Goal: Task Accomplishment & Management: Complete application form

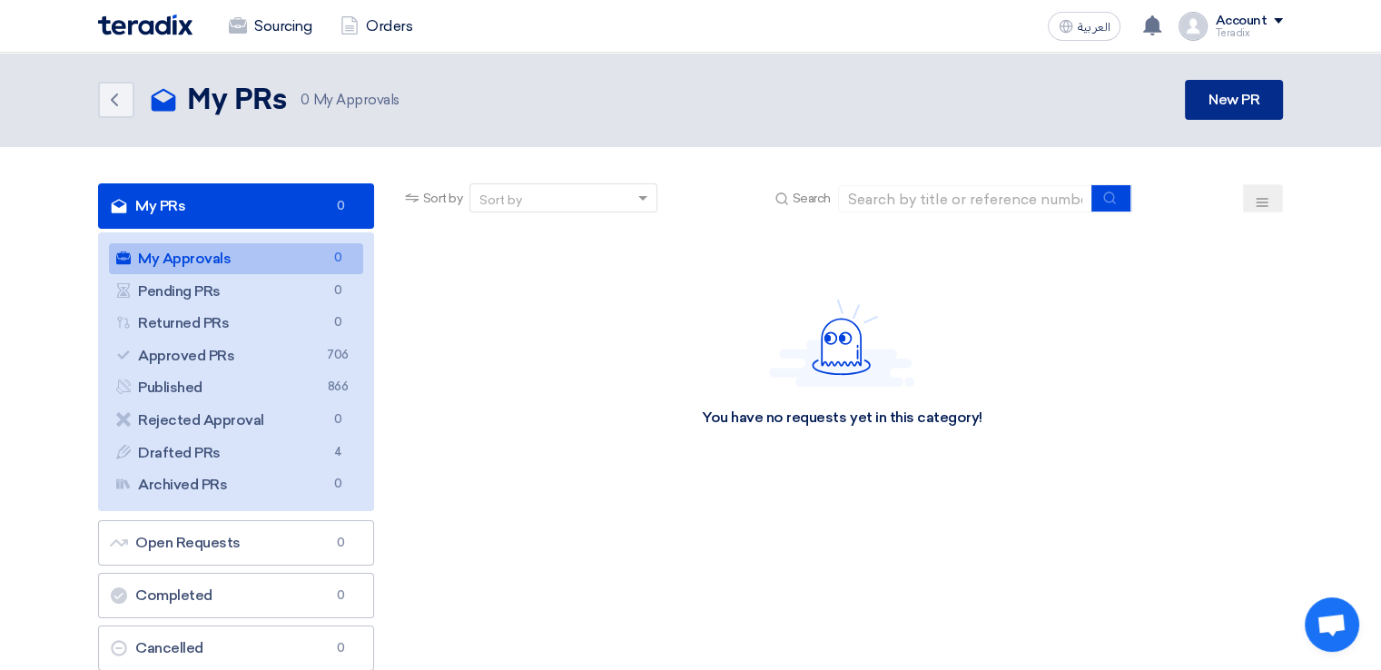
click at [1199, 101] on link "New PR" at bounding box center [1234, 100] width 98 height 40
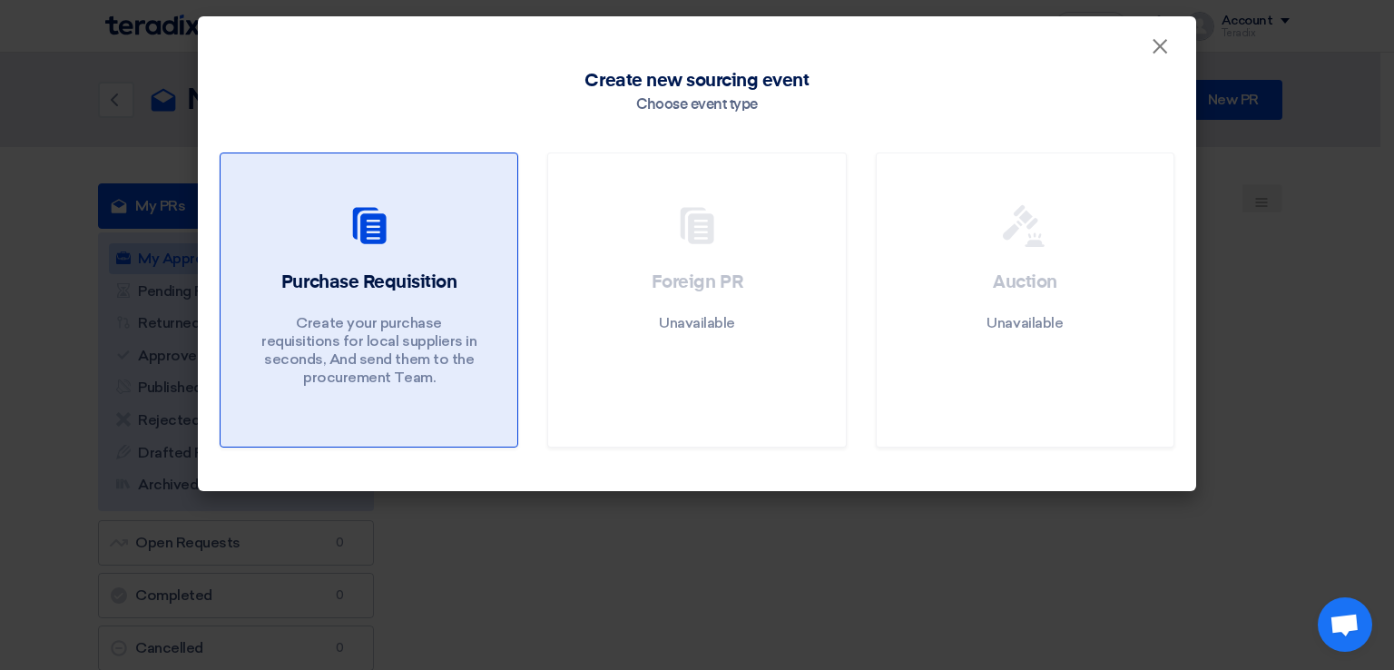
click at [457, 219] on div at bounding box center [368, 229] width 253 height 51
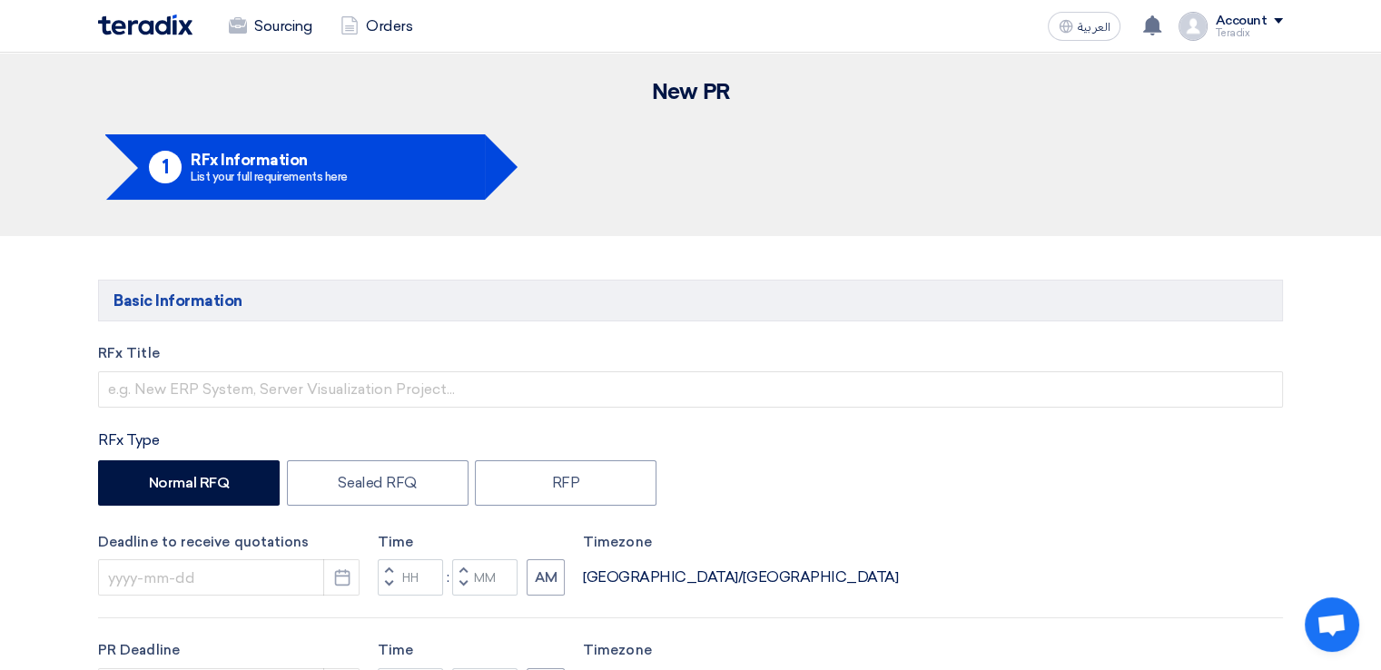
click at [350, 359] on label "RFx Title" at bounding box center [690, 353] width 1185 height 21
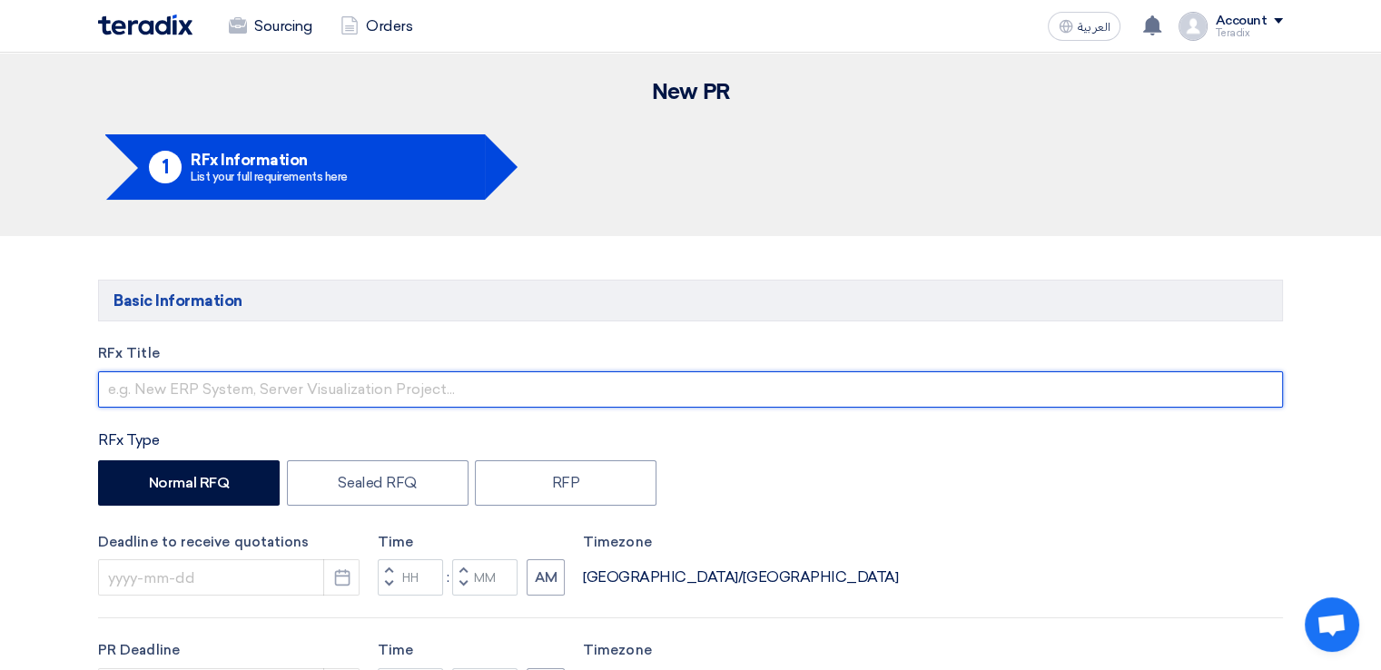
click at [351, 371] on input "text" at bounding box center [690, 389] width 1185 height 36
paste input "6000021736"
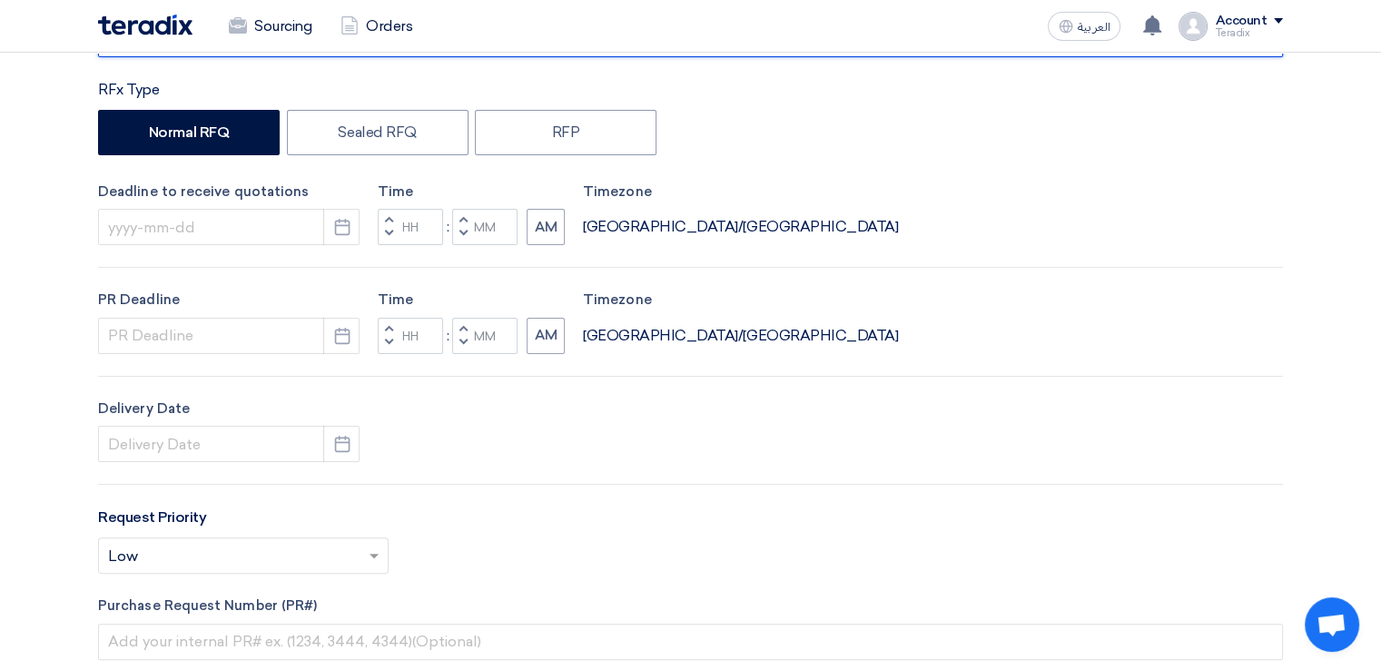
scroll to position [352, 0]
type input "6000021736"
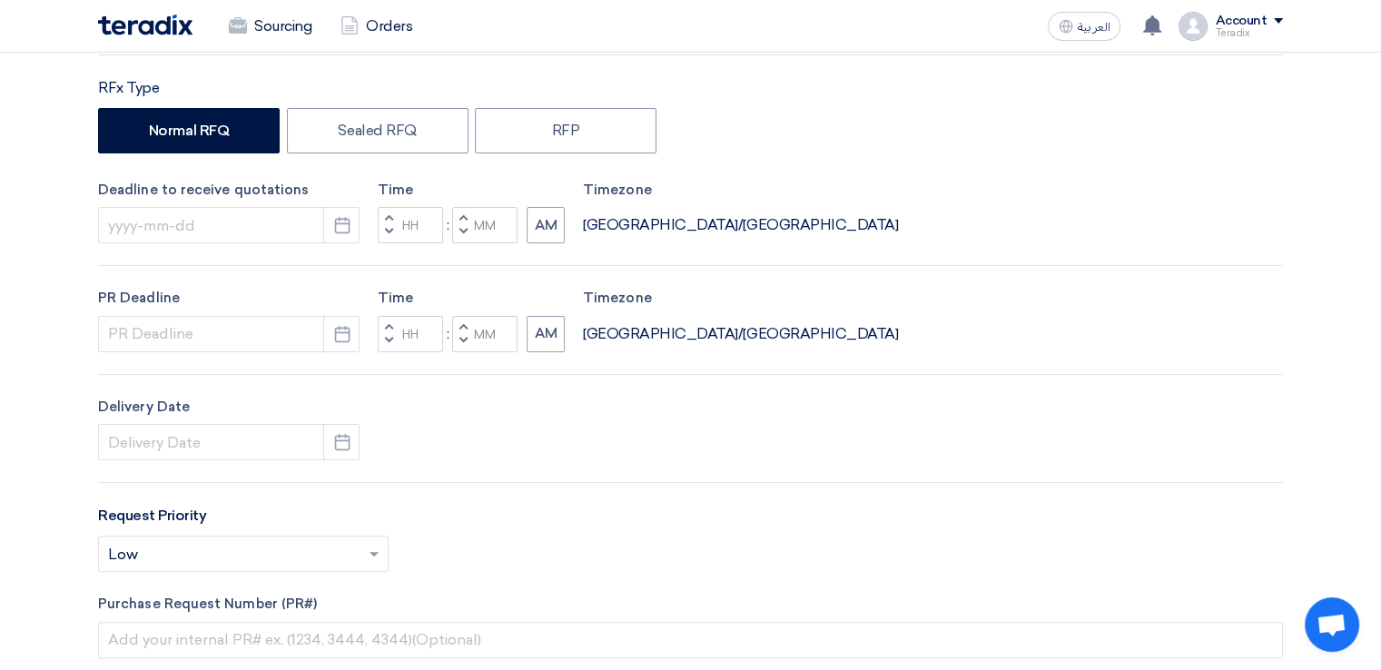
click at [242, 202] on div "Deadline to receive quotations Pick a date" at bounding box center [228, 212] width 261 height 64
click at [245, 219] on input at bounding box center [228, 225] width 261 height 36
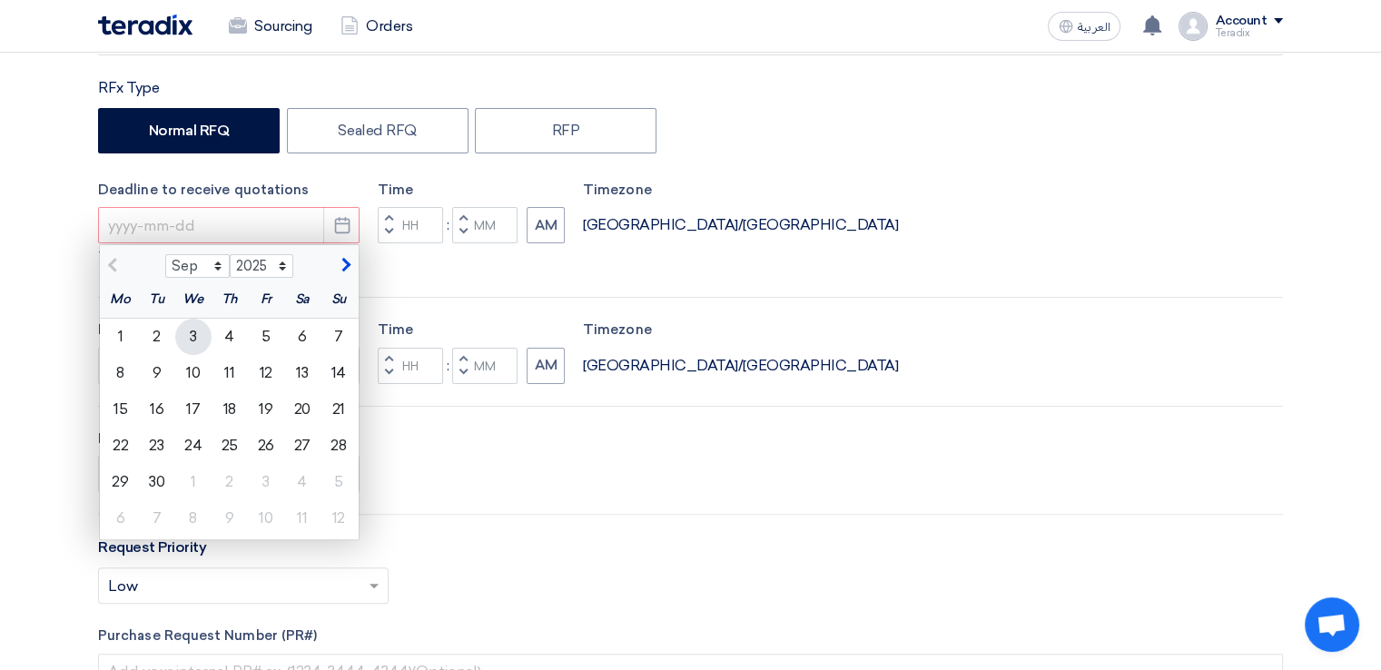
click at [199, 332] on div "3" at bounding box center [193, 337] width 36 height 36
type input "[DATE]"
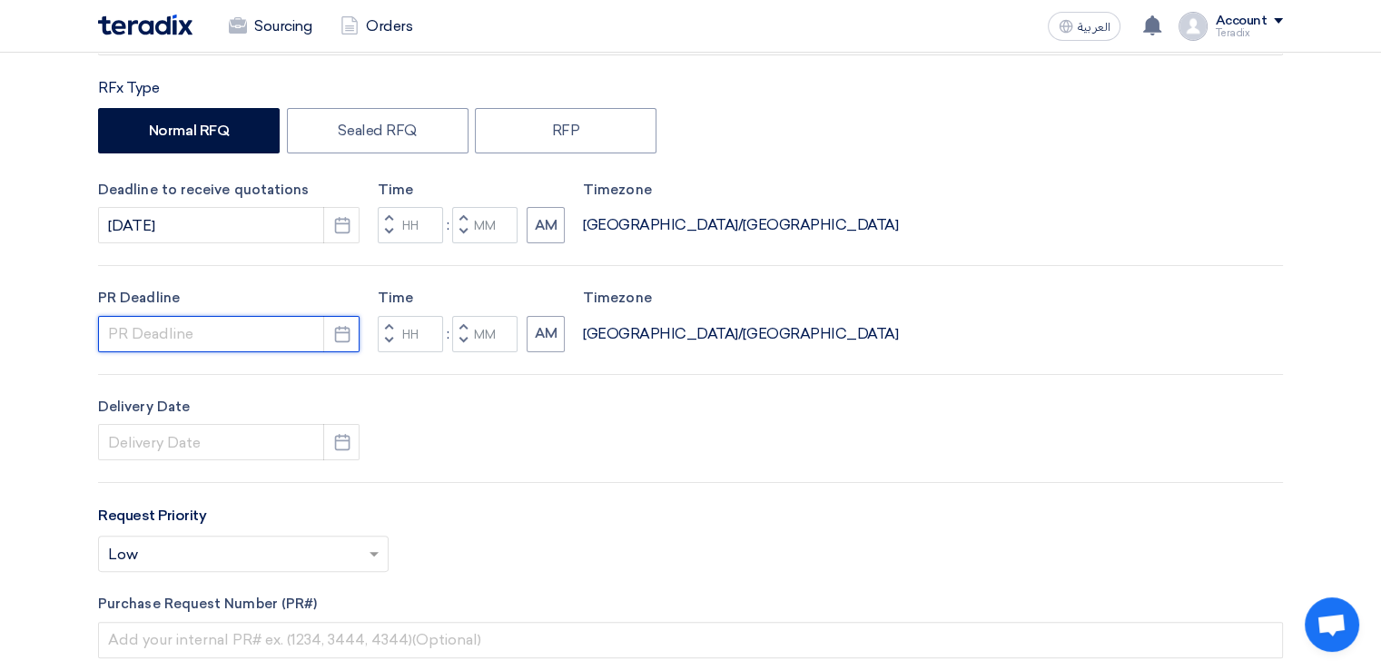
click at [217, 344] on input at bounding box center [228, 334] width 261 height 36
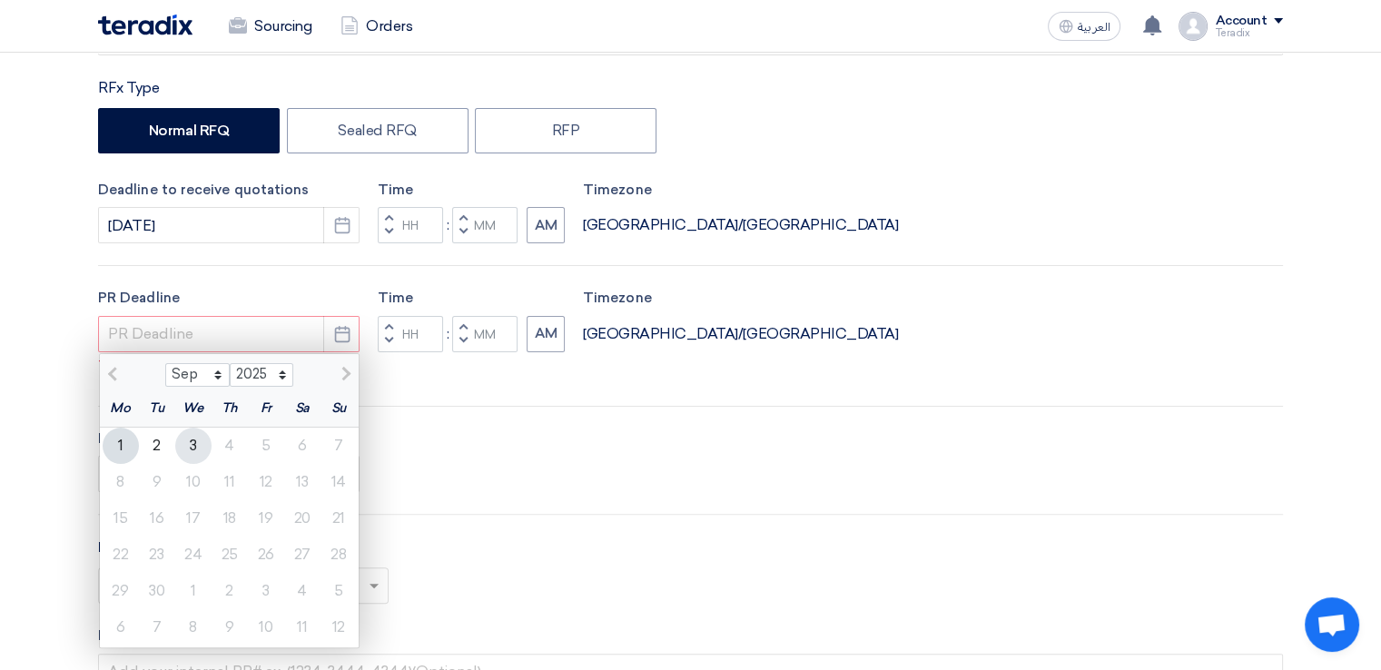
click at [185, 436] on div "3" at bounding box center [193, 446] width 36 height 36
type input "[DATE]"
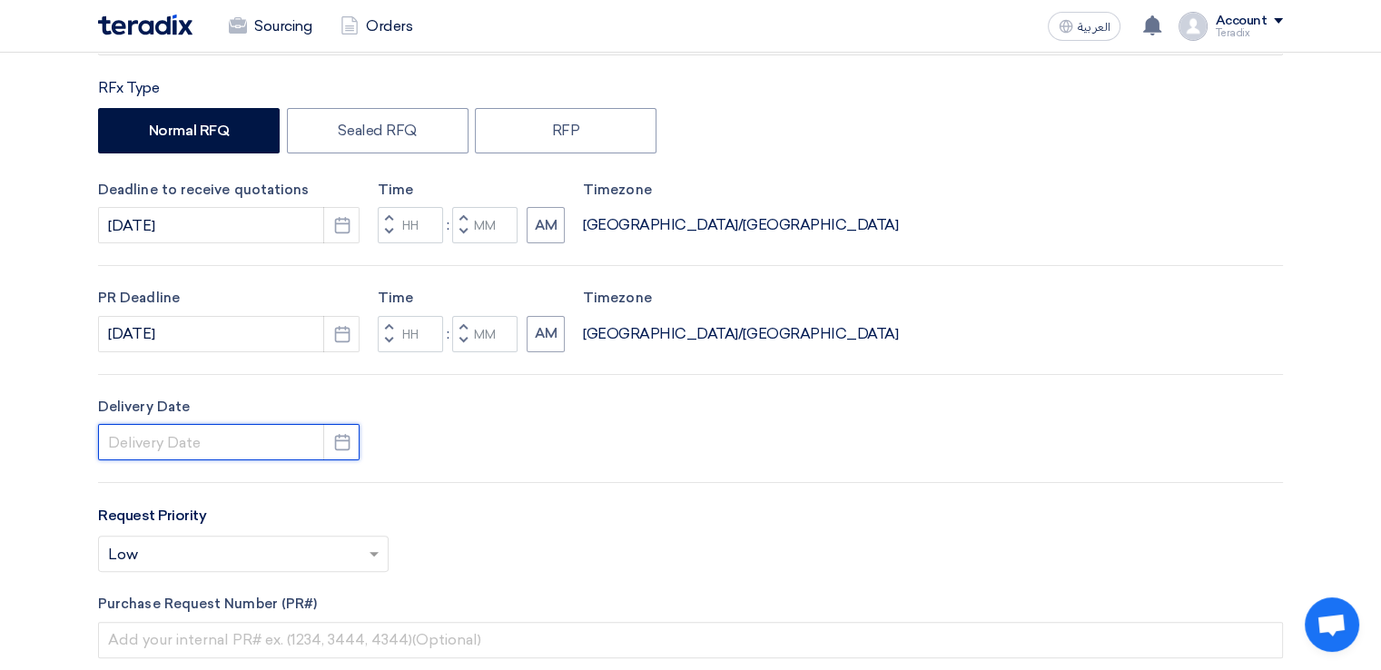
click at [185, 436] on input at bounding box center [228, 442] width 261 height 36
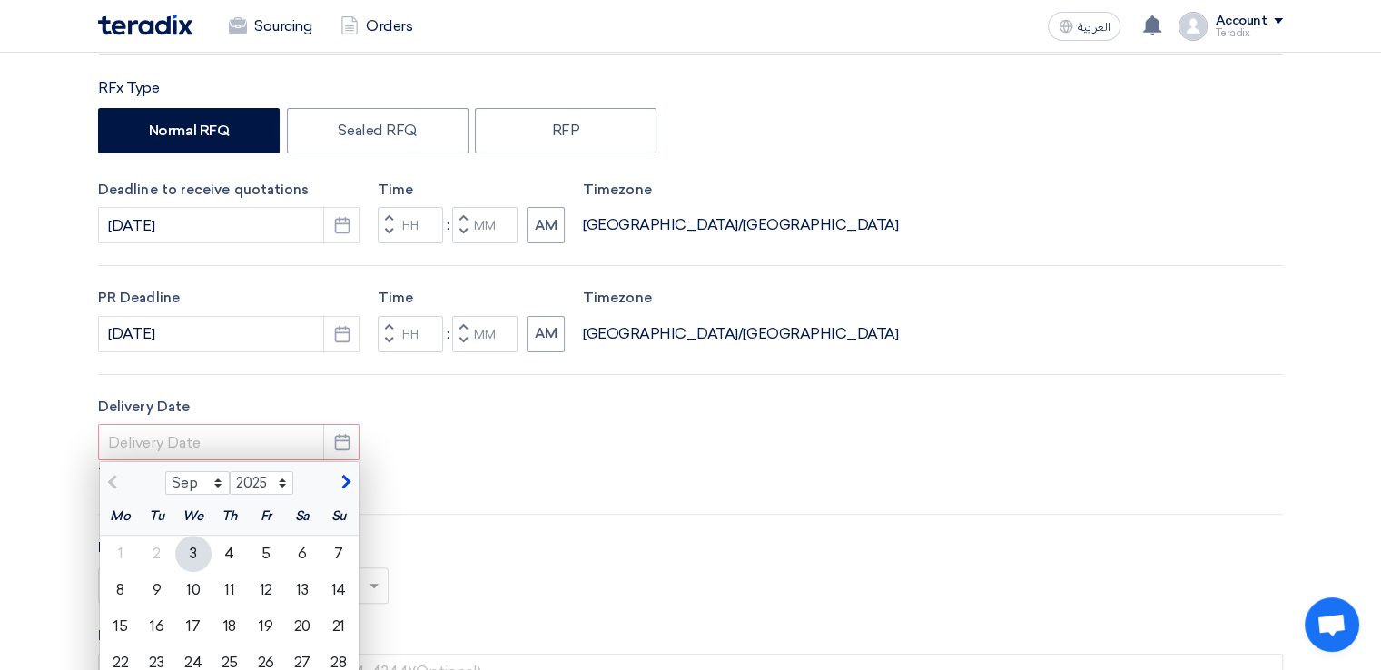
click at [194, 536] on div "3" at bounding box center [193, 554] width 36 height 36
type input "[DATE]"
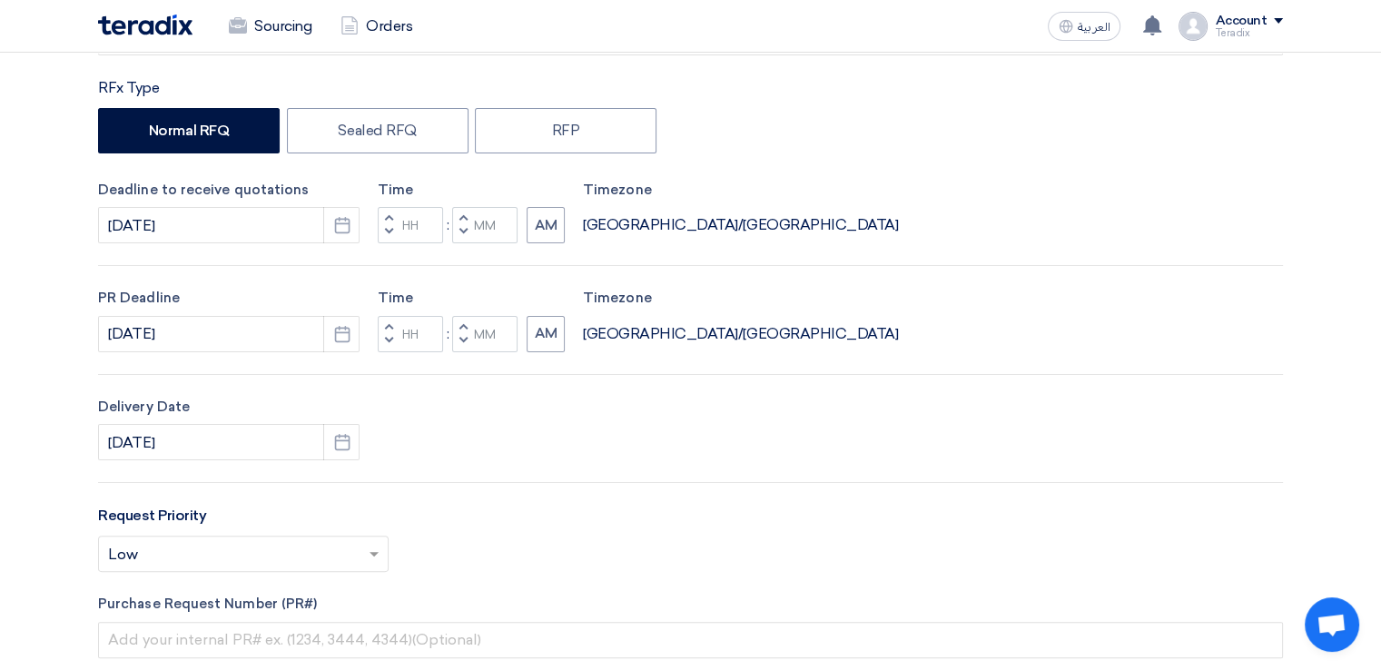
click at [460, 338] on span "button" at bounding box center [463, 340] width 6 height 11
type input "11"
type input "59"
click at [461, 235] on span "button" at bounding box center [463, 231] width 6 height 11
type input "11"
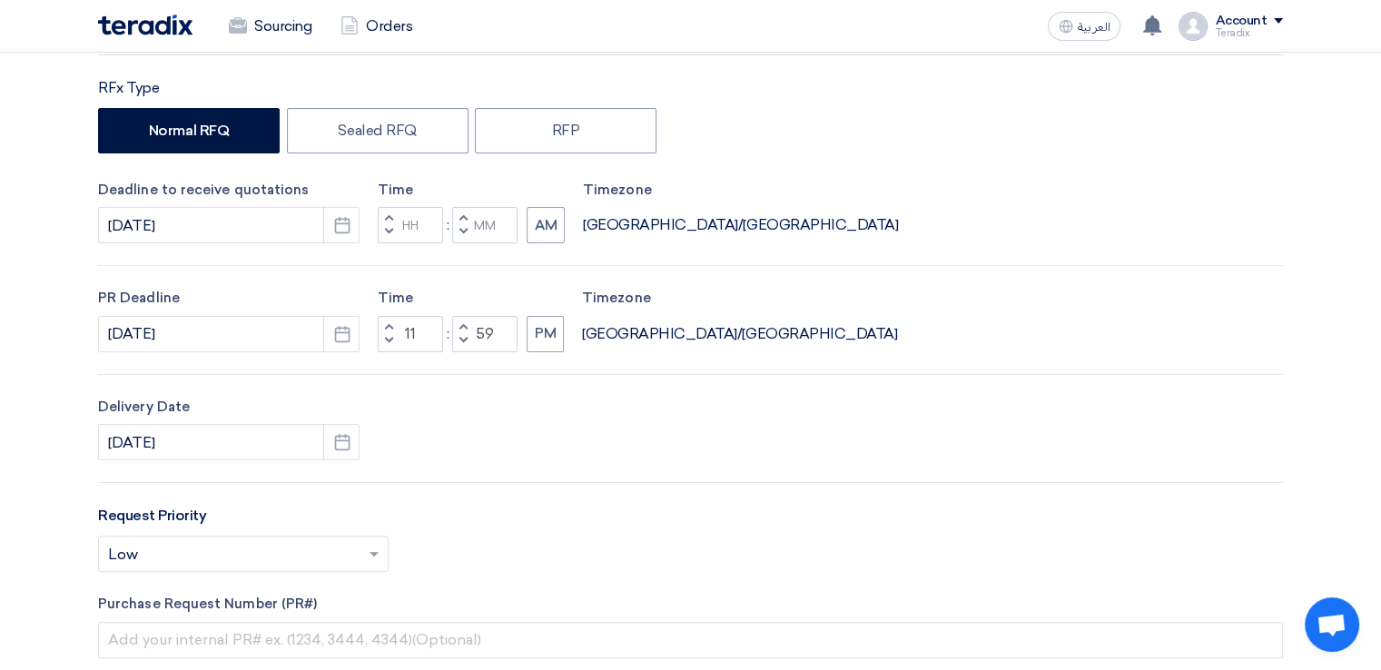
type input "59"
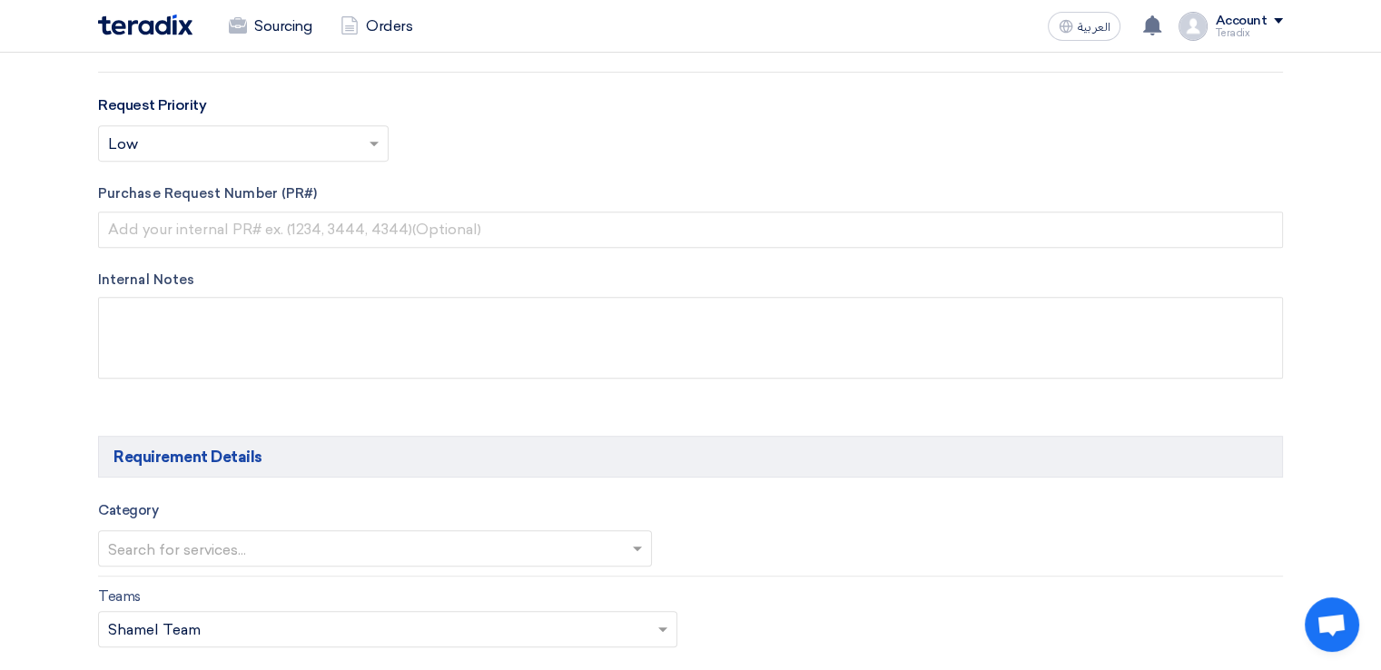
scroll to position [770, 0]
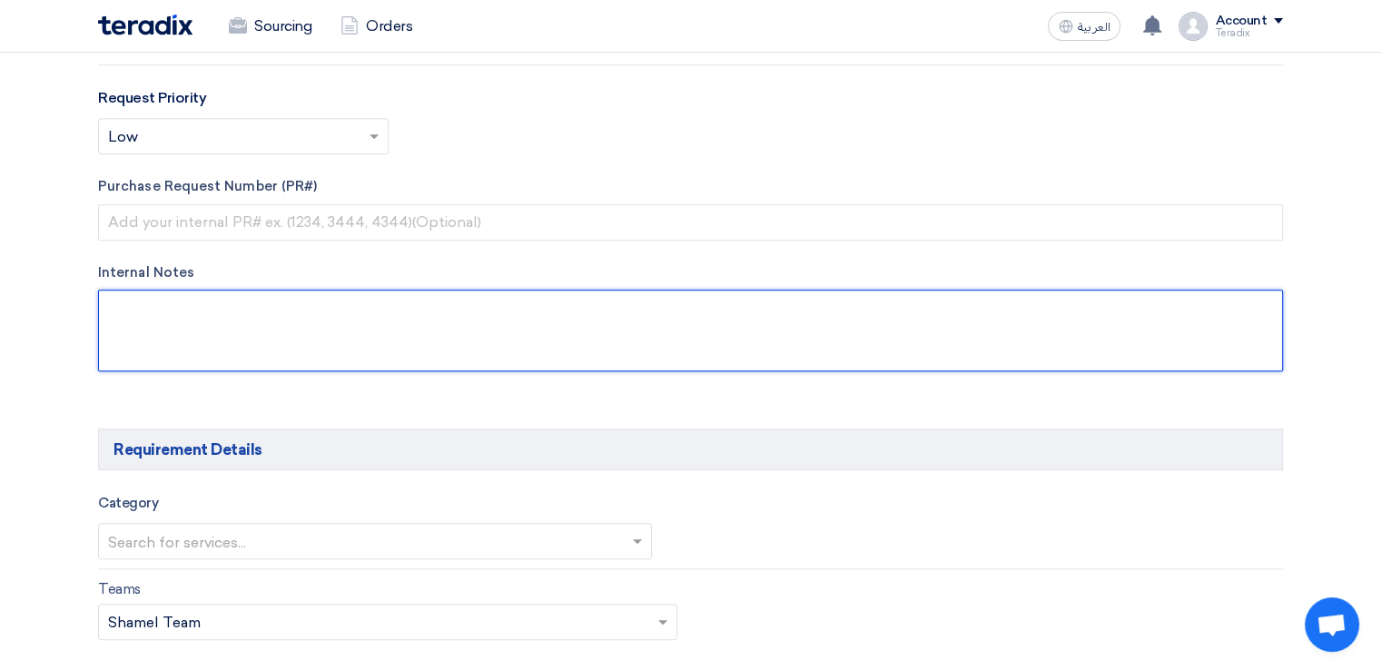
click at [432, 369] on textarea at bounding box center [690, 331] width 1185 height 82
paste textarea "[PERSON_NAME] [EMAIL_ADDRESS][DOMAIN_NAME] Arabian Pipes Company"
paste textarea "Purchasing Specialist"
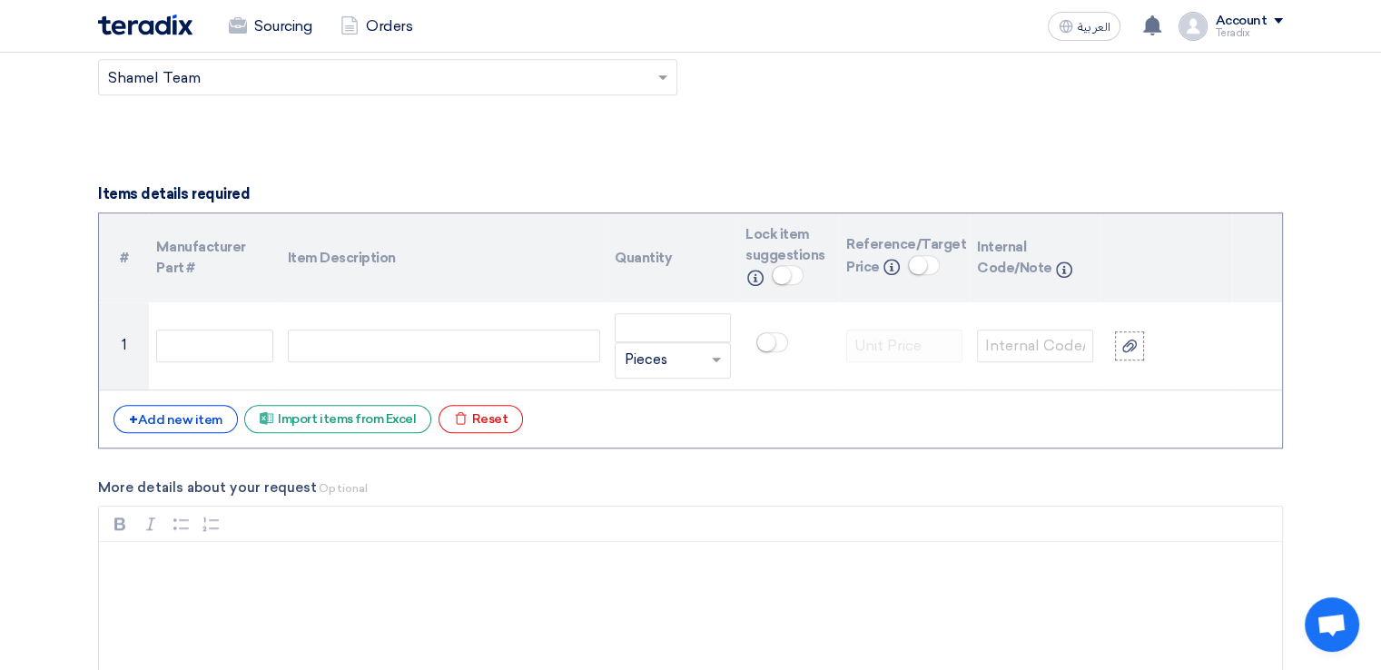
scroll to position [1334, 0]
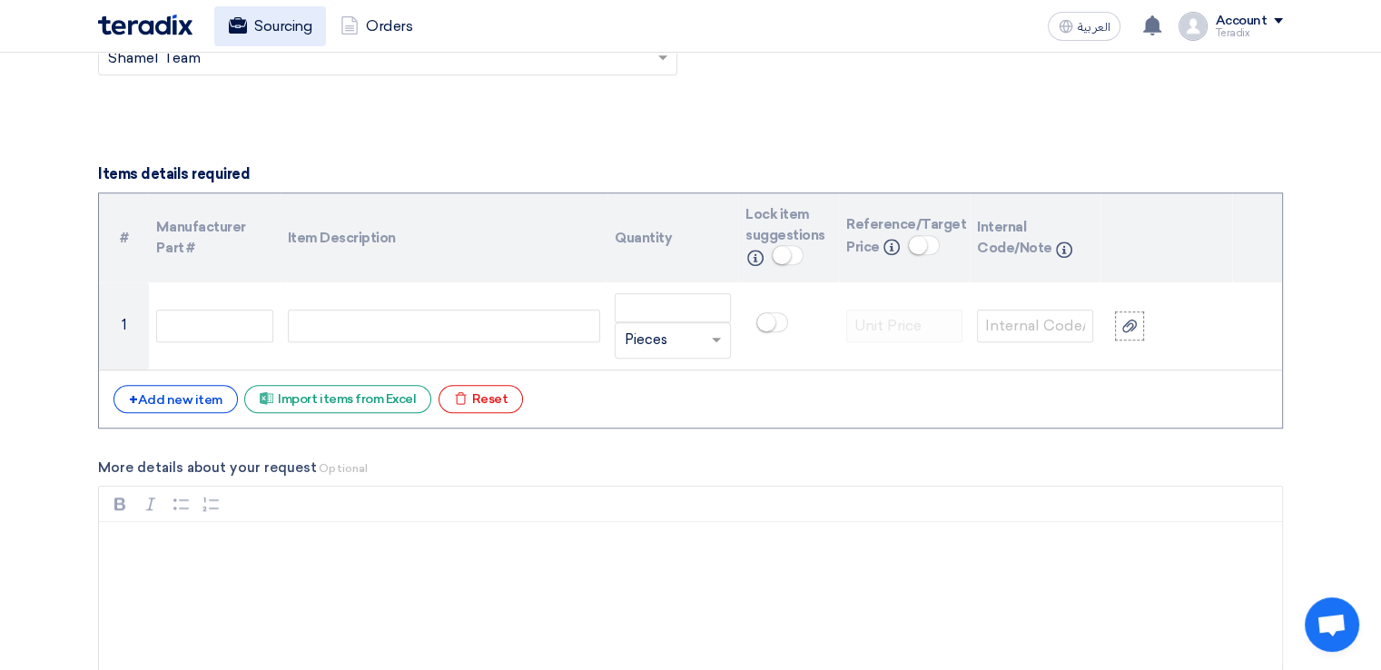
type textarea "[PERSON_NAME] Purchasing Specialist [EMAIL_ADDRESS][DOMAIN_NAME] Arabian Pipes …"
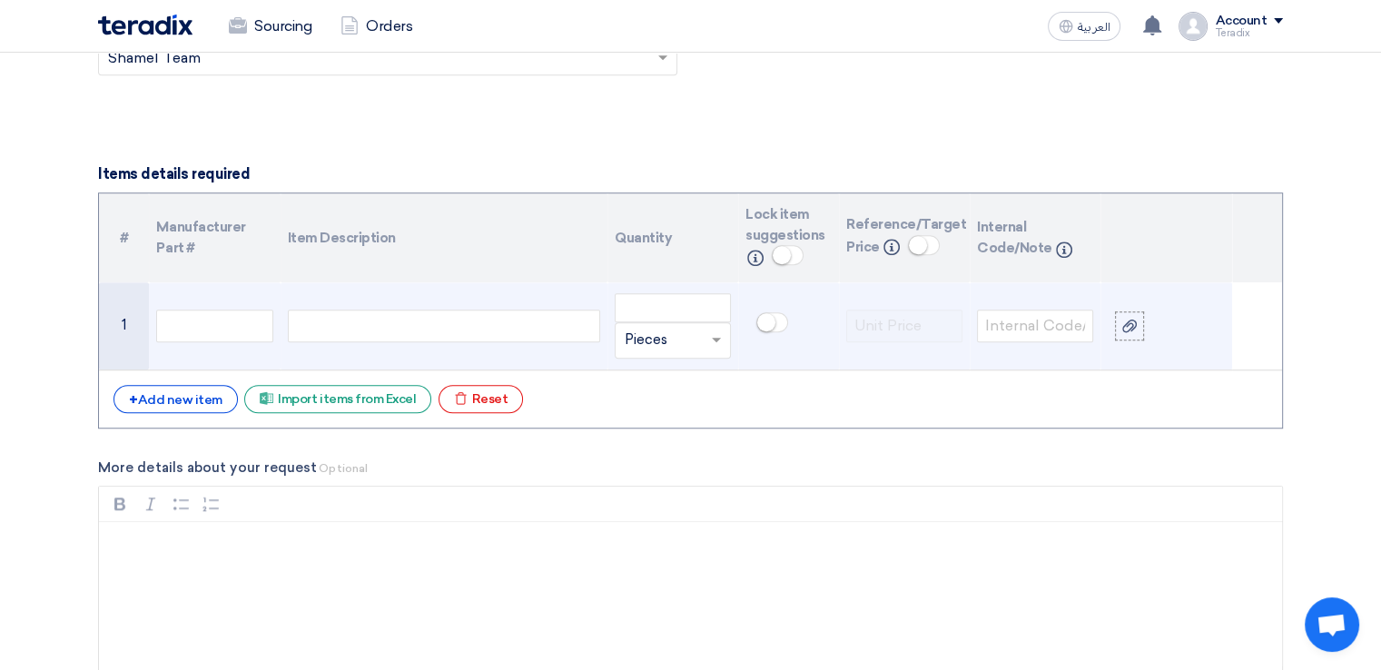
click at [396, 312] on div at bounding box center [444, 326] width 312 height 33
paste div
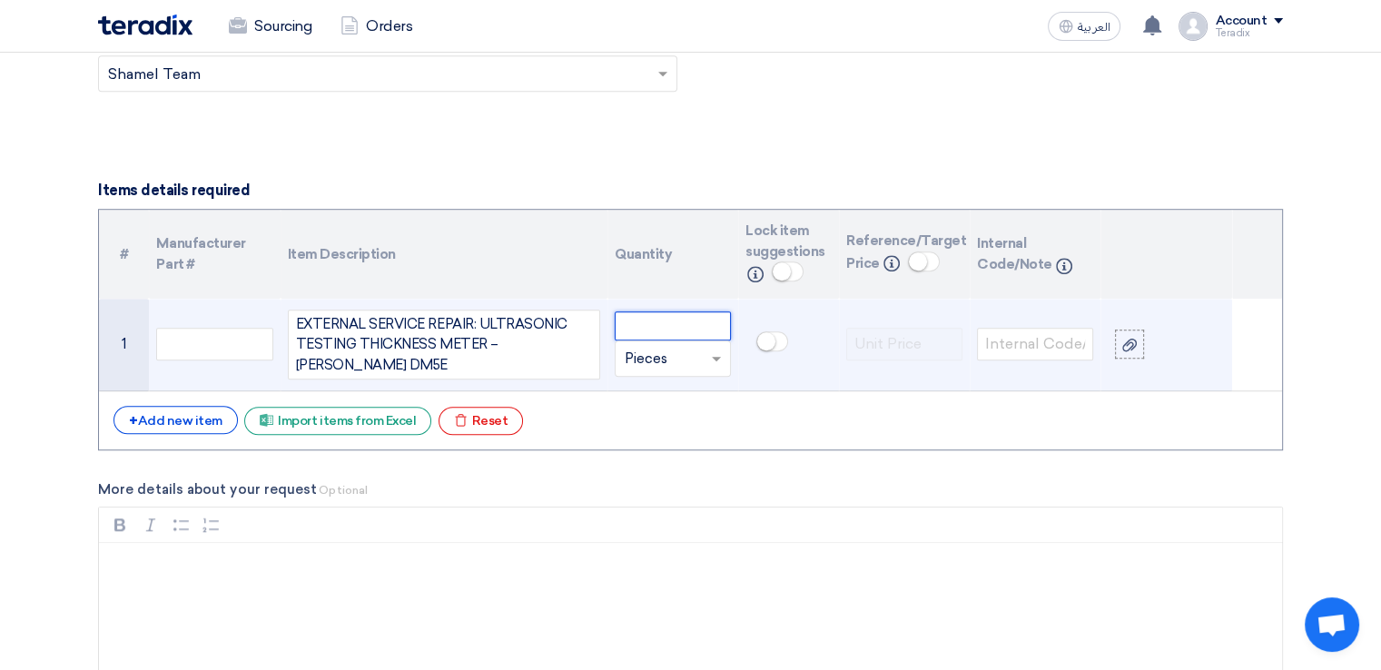
click at [652, 330] on input "number" at bounding box center [673, 325] width 116 height 29
paste input "2"
type input "2"
click at [654, 357] on input "text" at bounding box center [662, 358] width 74 height 29
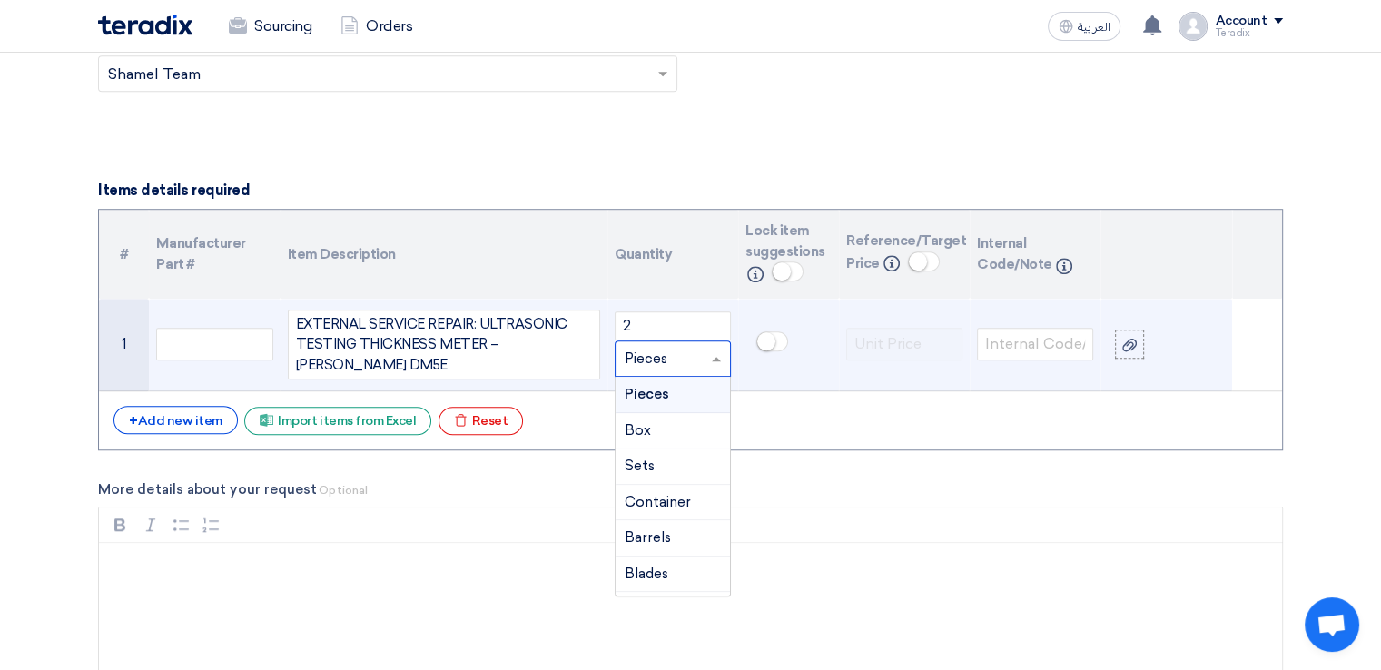
paste input "PC"
type input "PC"
click at [652, 397] on span "Add type..." at bounding box center [654, 395] width 59 height 13
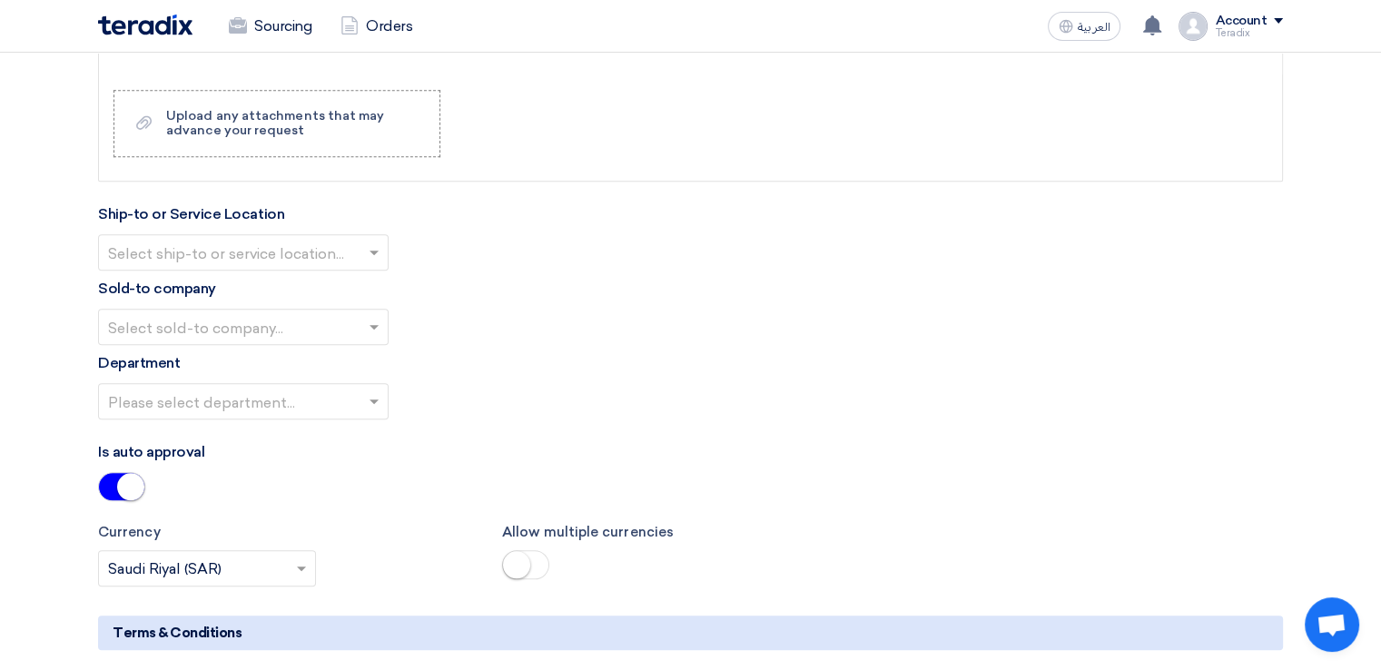
scroll to position [1932, 0]
click at [327, 241] on input "text" at bounding box center [234, 254] width 252 height 30
click at [325, 280] on div "Obeikan Digital Solutions" at bounding box center [243, 288] width 289 height 36
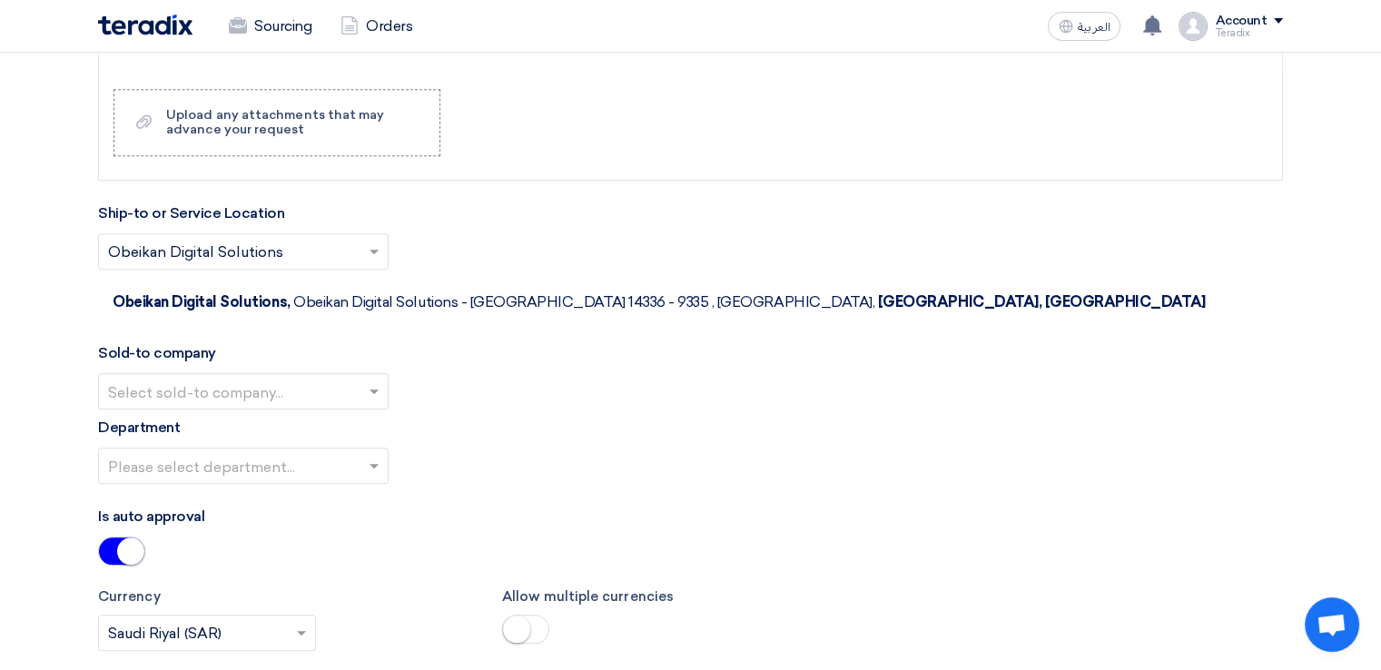
click at [327, 342] on div "Sold-to company Select sold-to company..." at bounding box center [690, 375] width 1185 height 67
click at [327, 373] on div "Select sold-to company..." at bounding box center [243, 391] width 290 height 36
click at [330, 418] on span "SHAMEL / Obeikan Digital Solutions" at bounding box center [234, 426] width 252 height 17
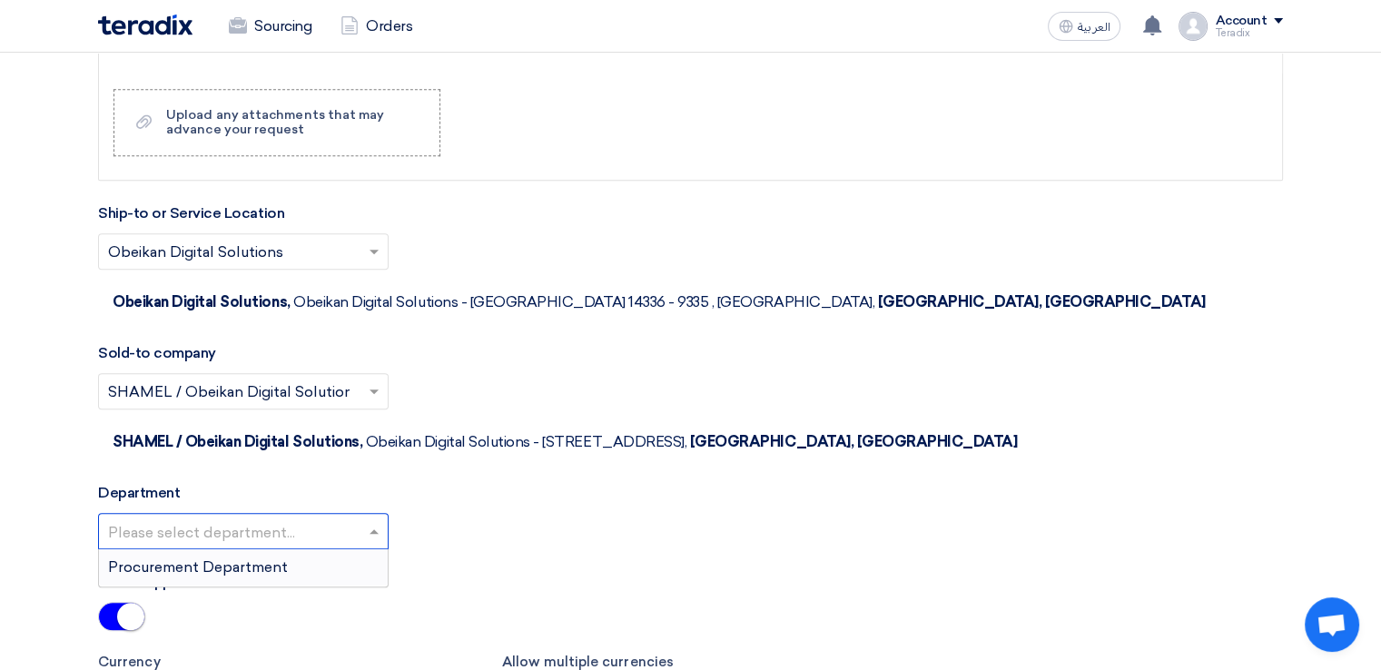
click at [335, 518] on input "text" at bounding box center [234, 533] width 252 height 30
click at [334, 549] on div "Procurement Department" at bounding box center [243, 567] width 289 height 36
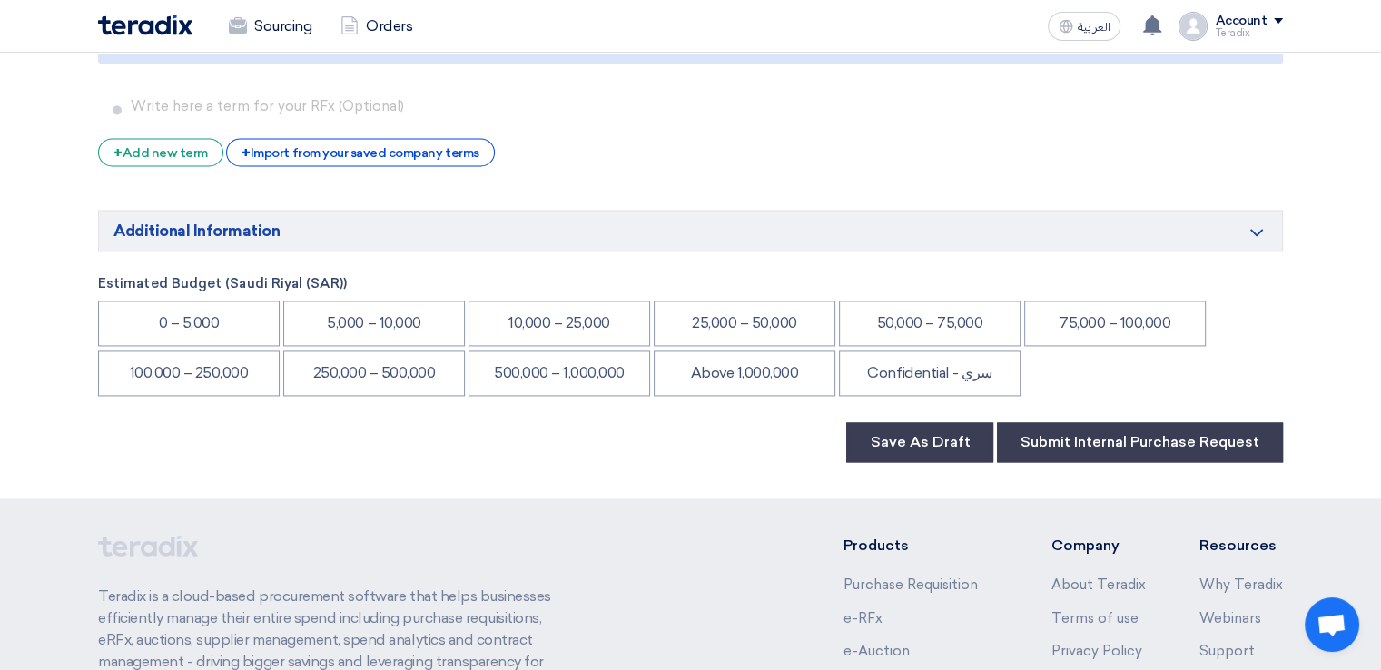
scroll to position [2660, 0]
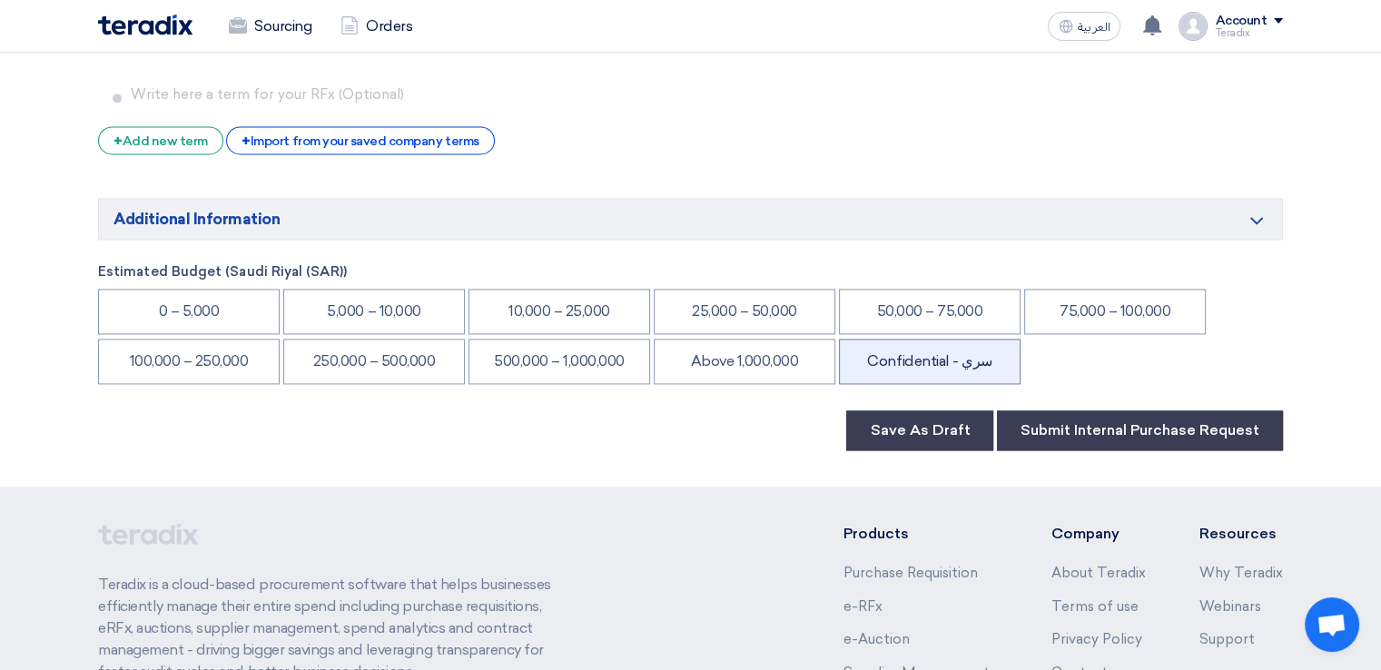
click at [910, 339] on li "Confidential - سري" at bounding box center [930, 361] width 182 height 45
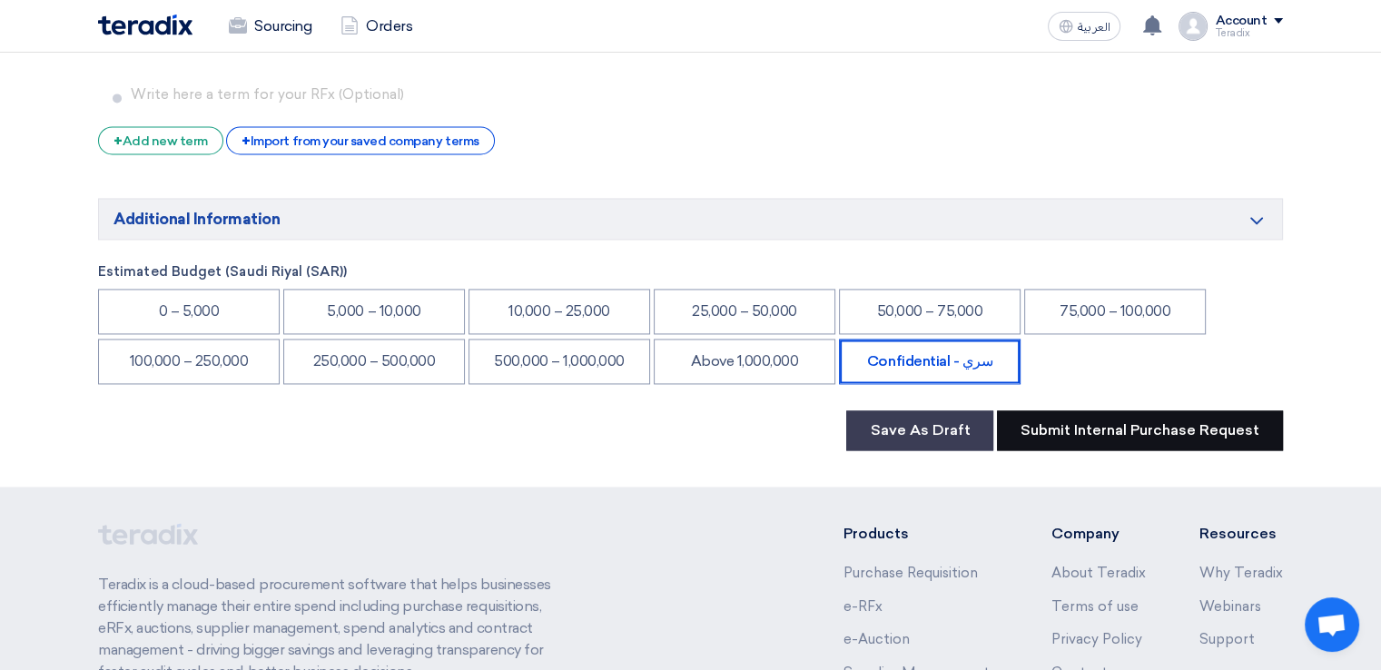
click at [1114, 410] on button "Submit Internal Purchase Request" at bounding box center [1140, 430] width 286 height 40
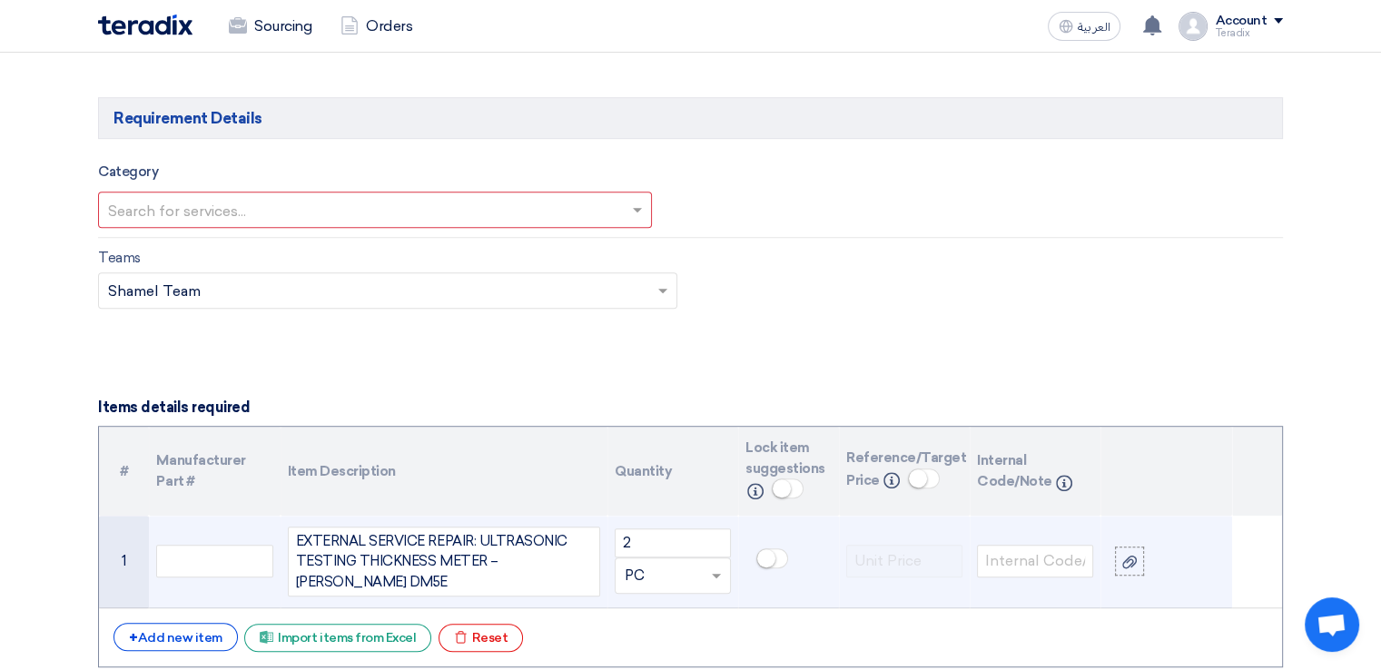
scroll to position [1107, 0]
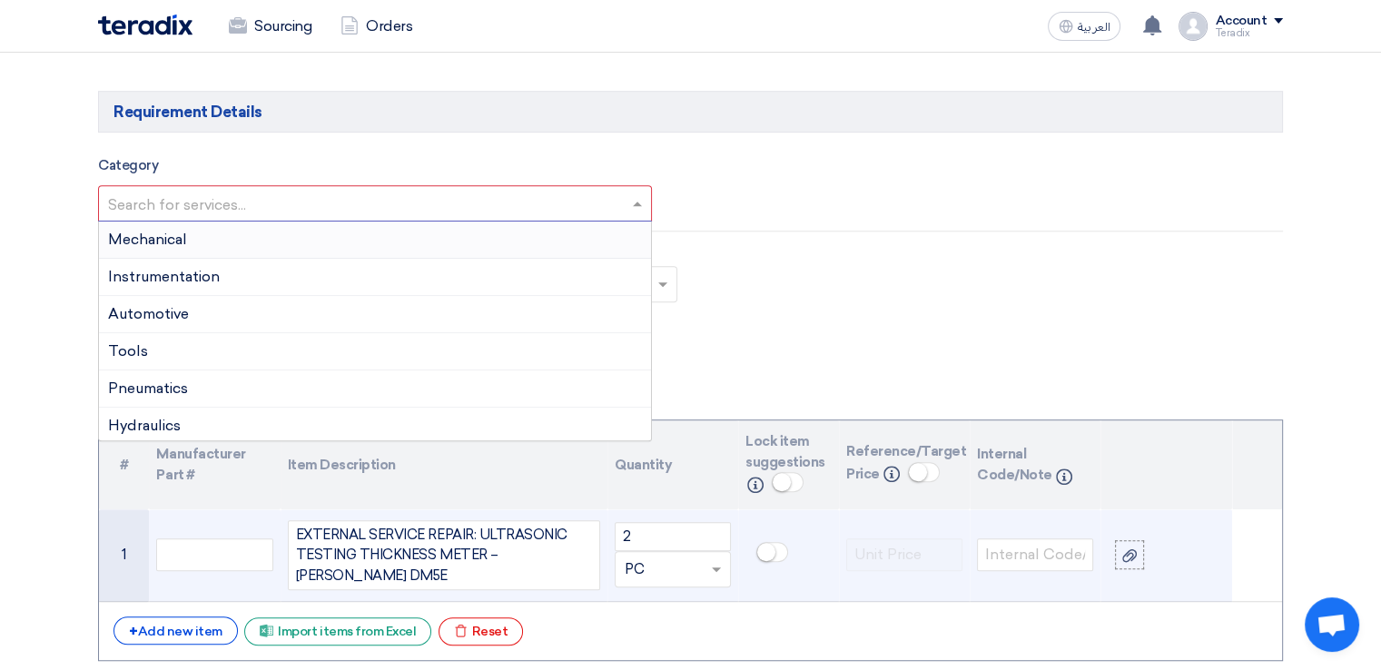
click at [639, 185] on div "Search for services..." at bounding box center [375, 203] width 554 height 36
click at [594, 247] on div "Mechanical" at bounding box center [375, 239] width 552 height 37
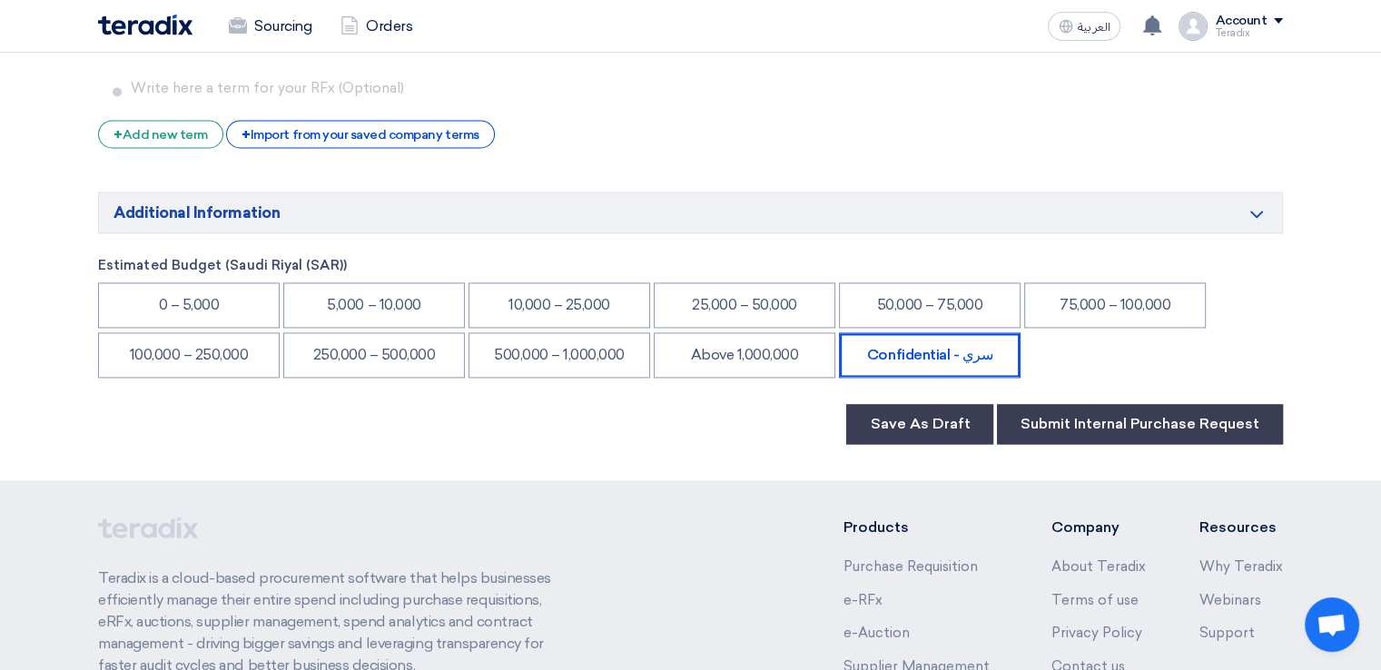
scroll to position [2795, 0]
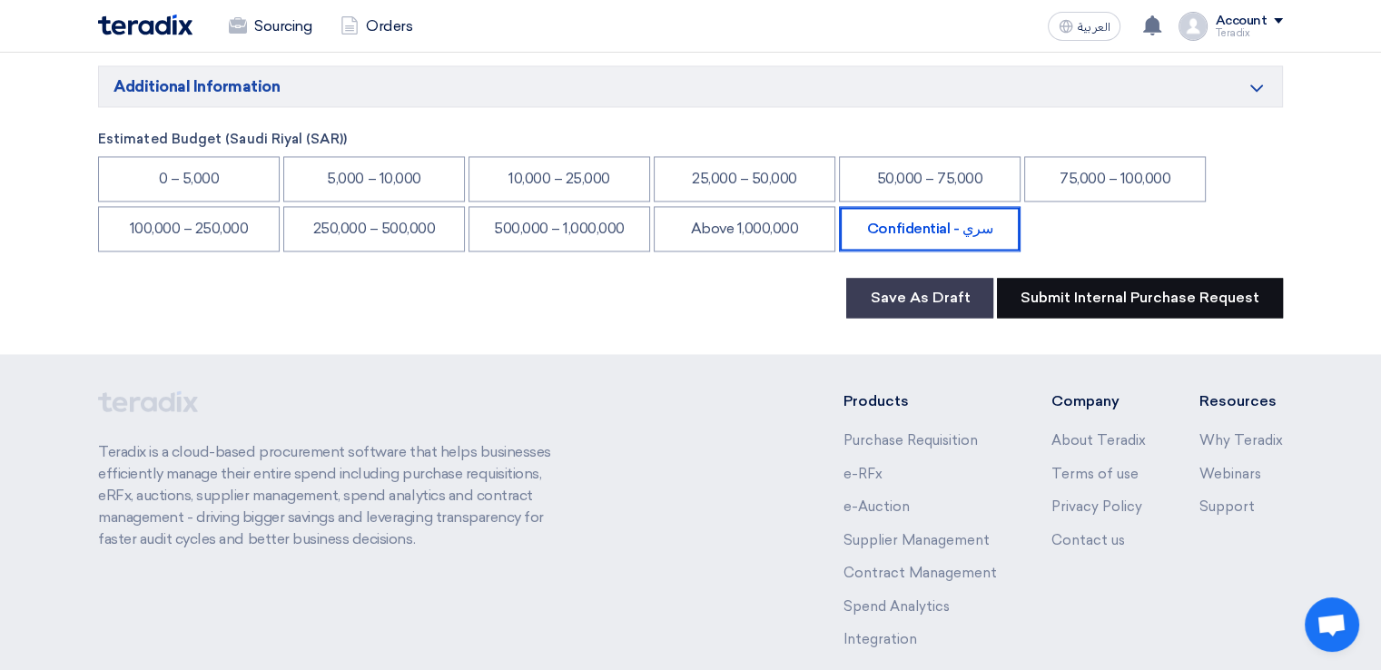
click at [1116, 278] on button "Submit Internal Purchase Request" at bounding box center [1140, 298] width 286 height 40
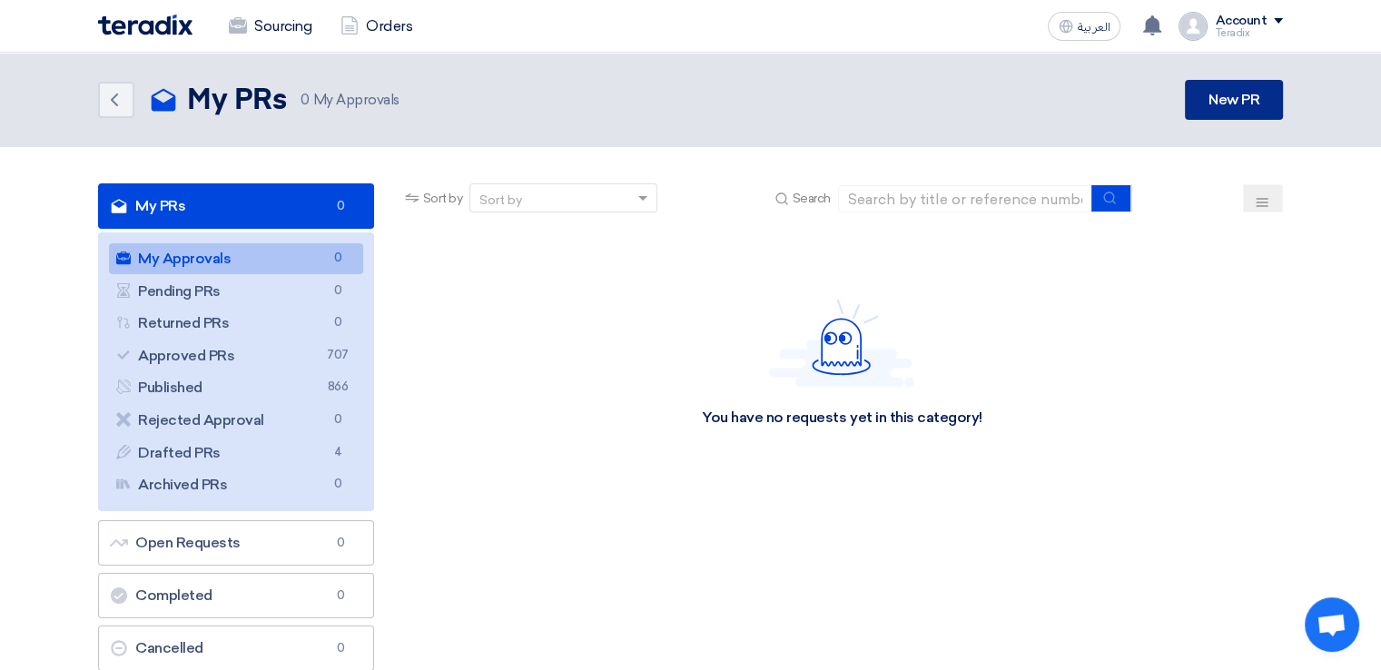
click at [1252, 94] on link "New PR" at bounding box center [1234, 100] width 98 height 40
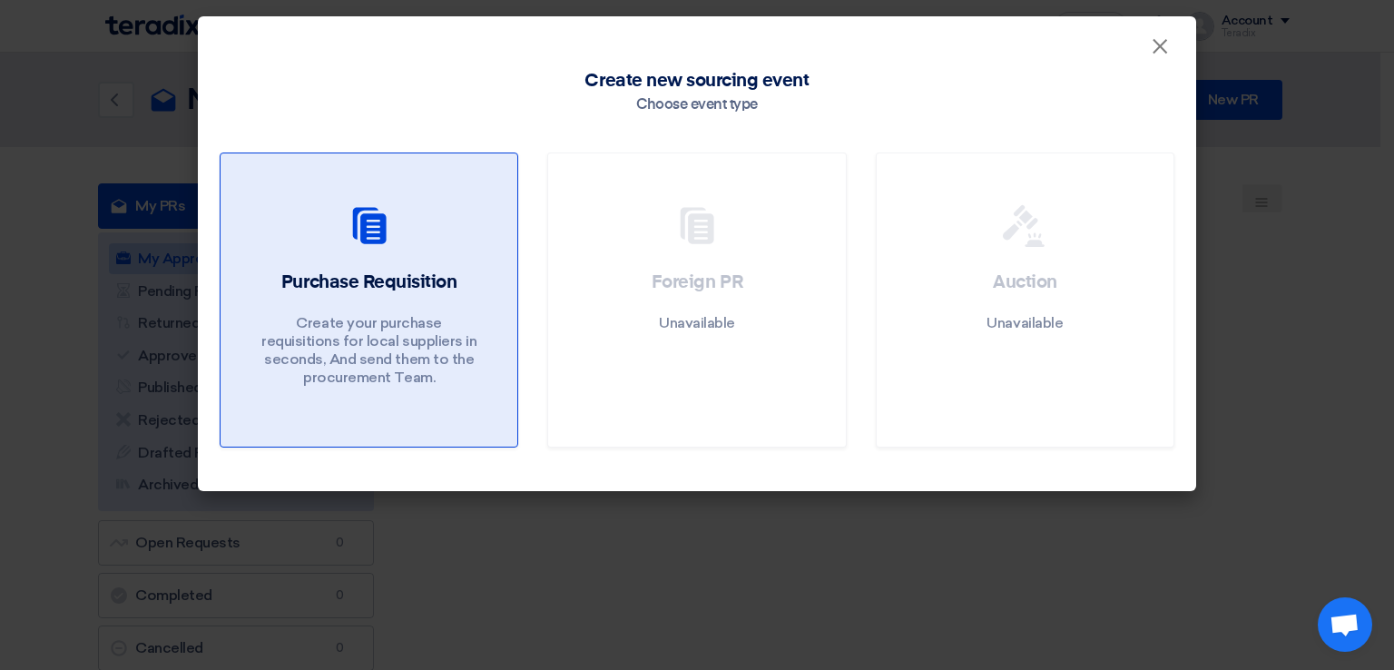
click at [454, 288] on h2 "Purchase Requisition" at bounding box center [368, 282] width 175 height 25
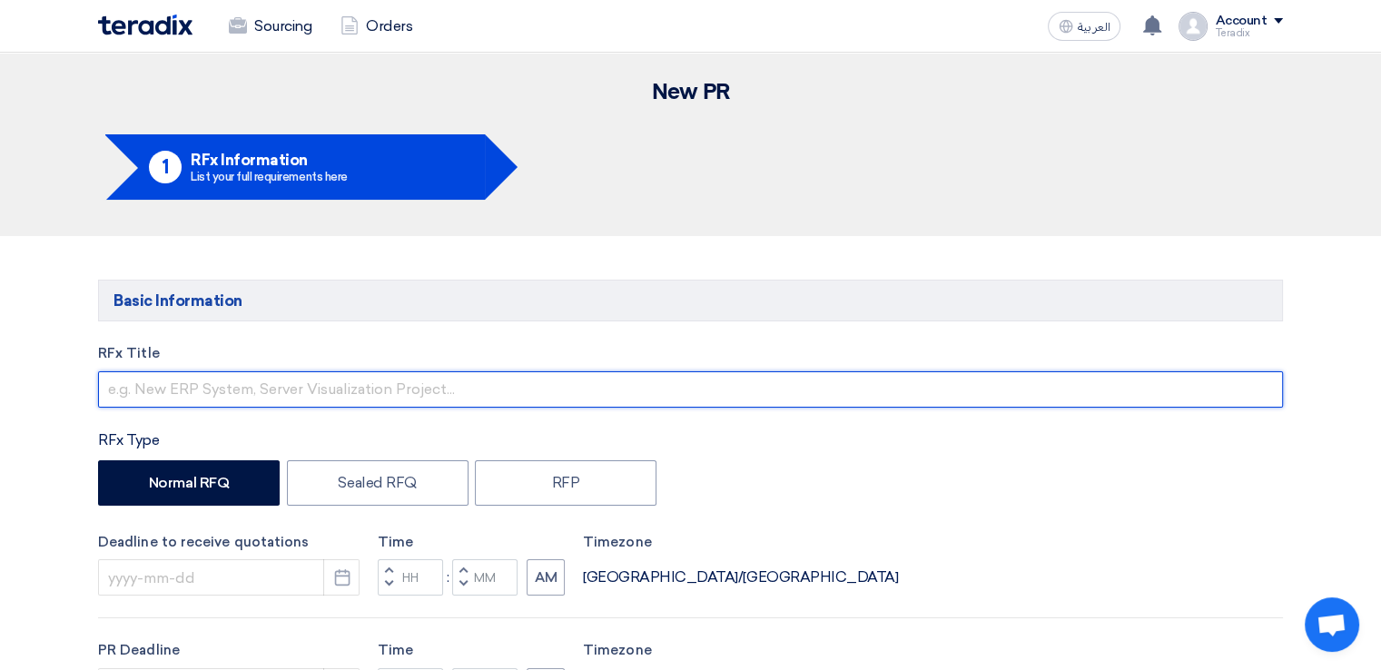
click at [453, 401] on input "text" at bounding box center [690, 389] width 1185 height 36
paste input "6000021734"
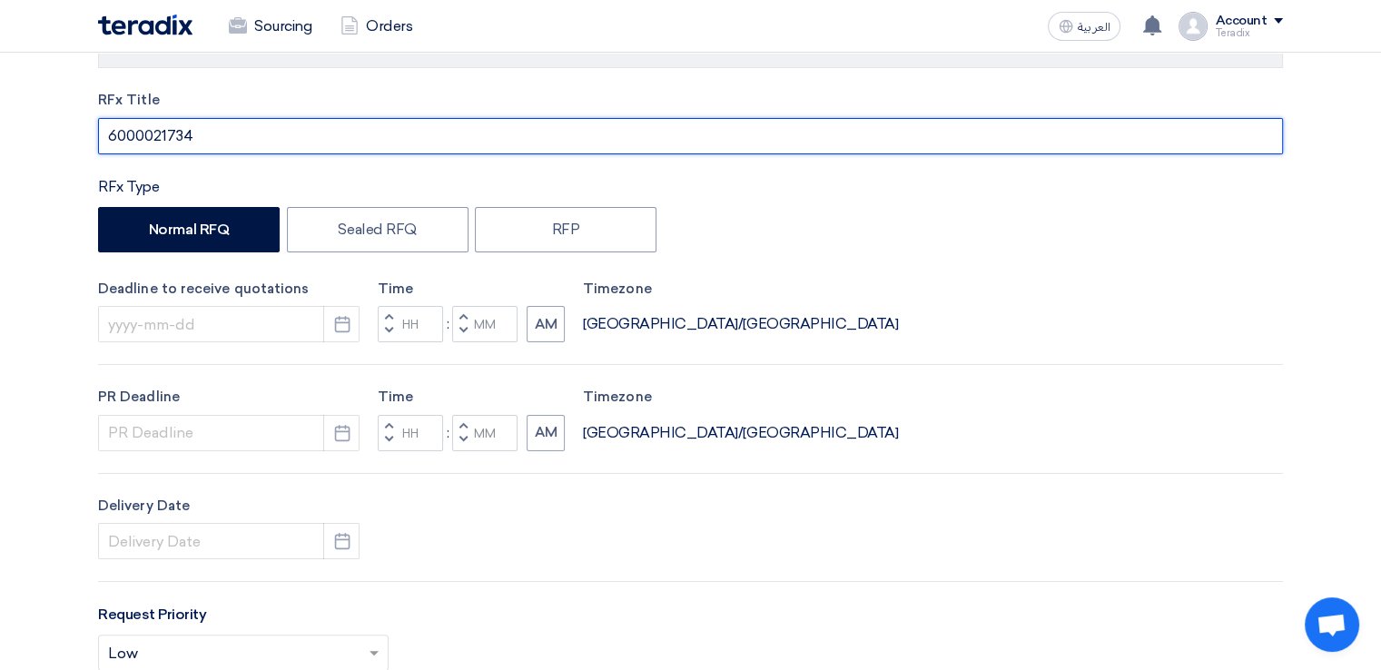
scroll to position [268, 0]
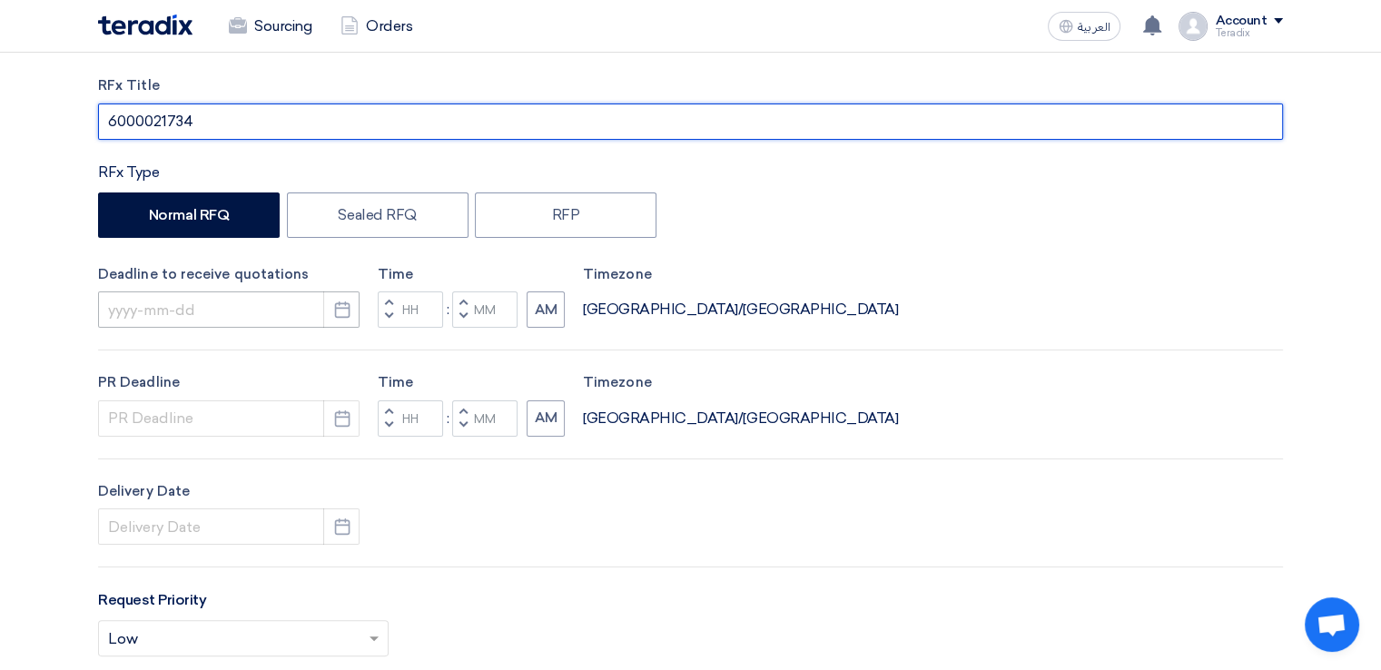
type input "6000021734"
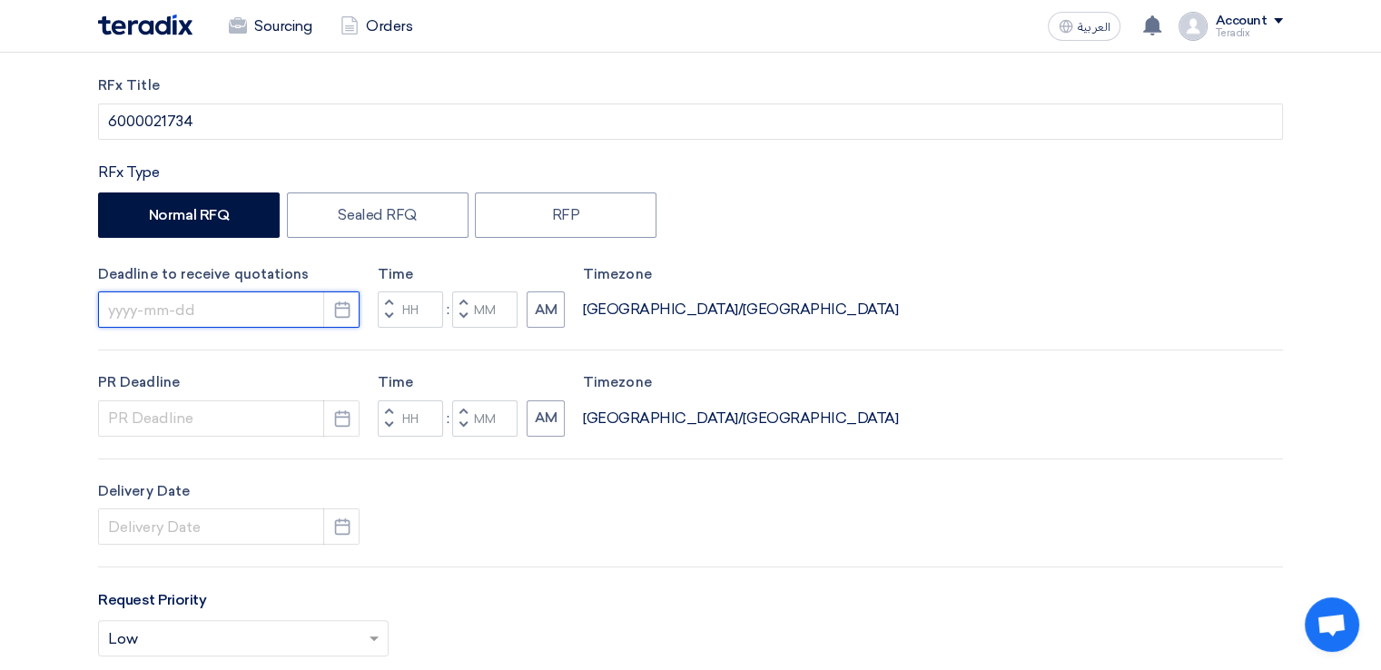
click at [253, 302] on input at bounding box center [228, 309] width 261 height 36
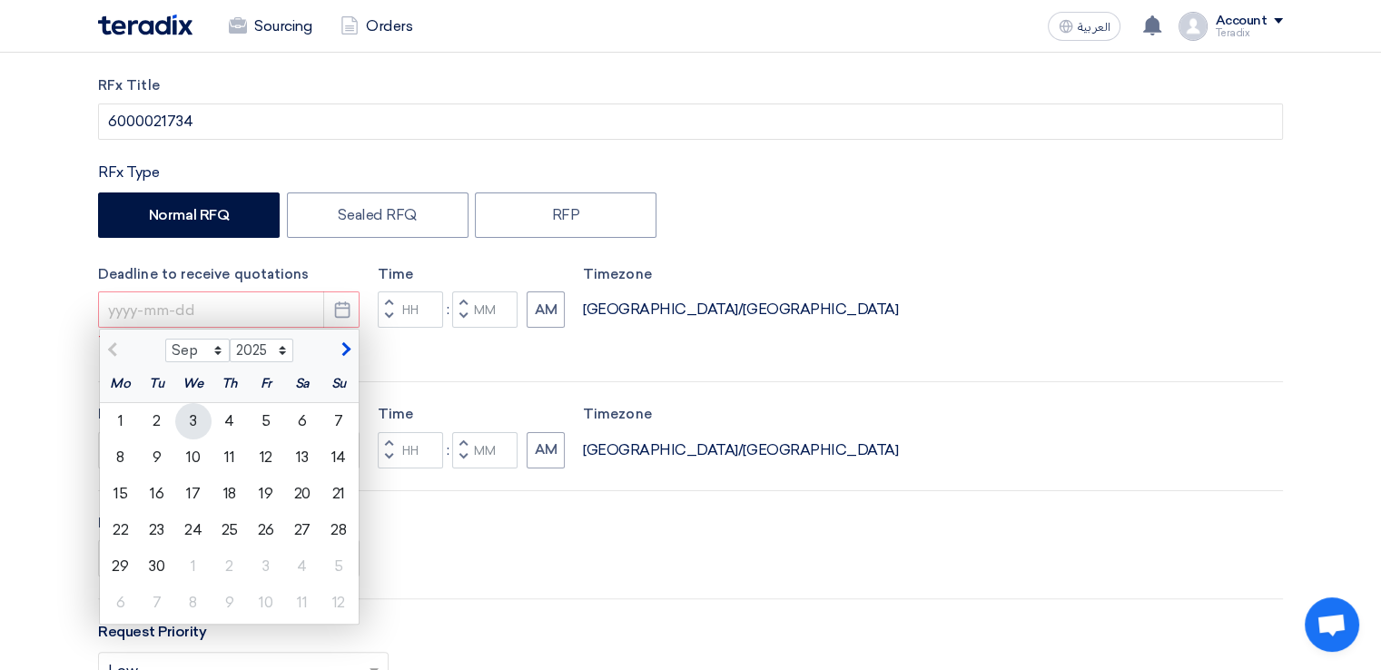
click at [197, 423] on div "3" at bounding box center [193, 421] width 36 height 36
type input "[DATE]"
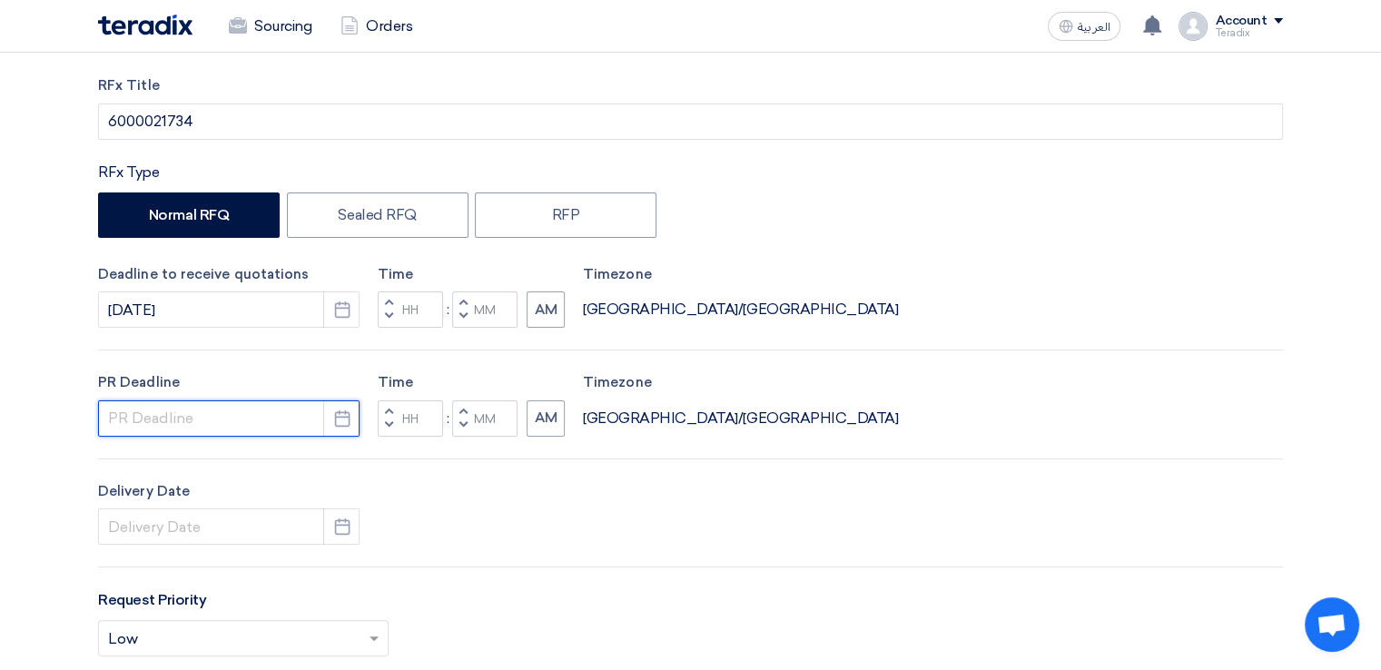
click at [197, 423] on input at bounding box center [228, 418] width 261 height 36
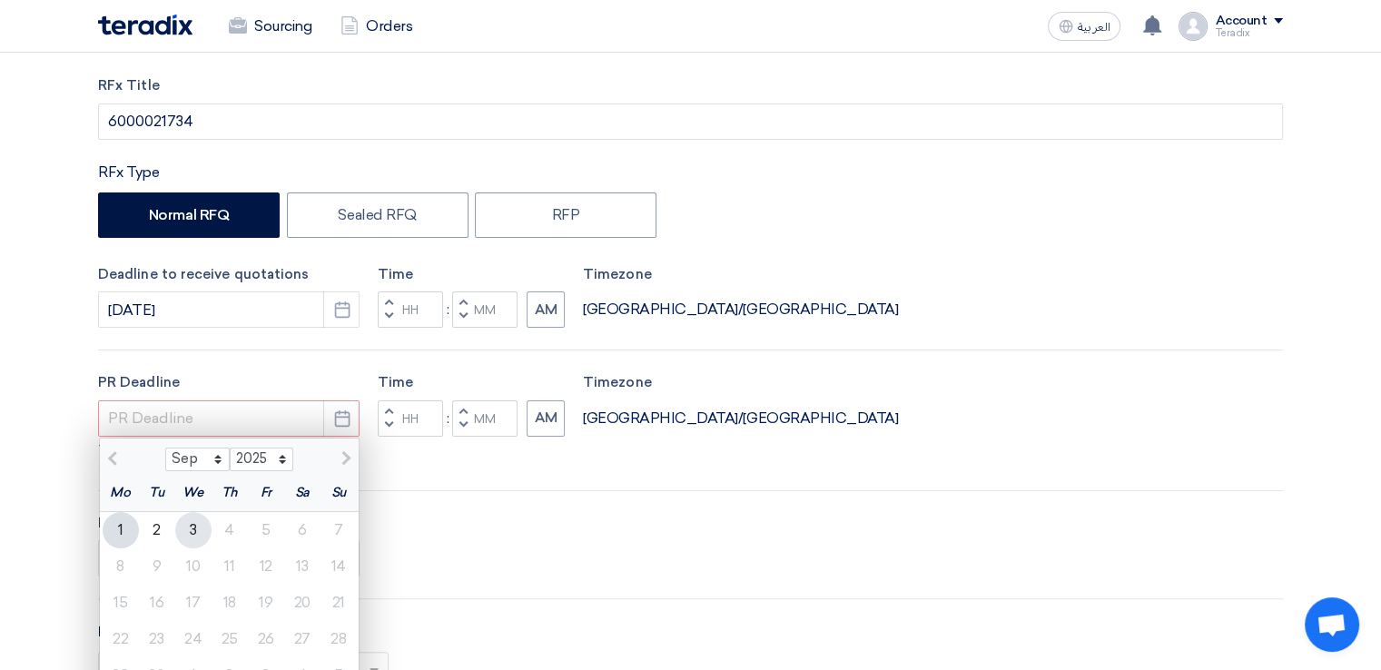
click at [193, 521] on div "3" at bounding box center [193, 530] width 36 height 36
type input "[DATE]"
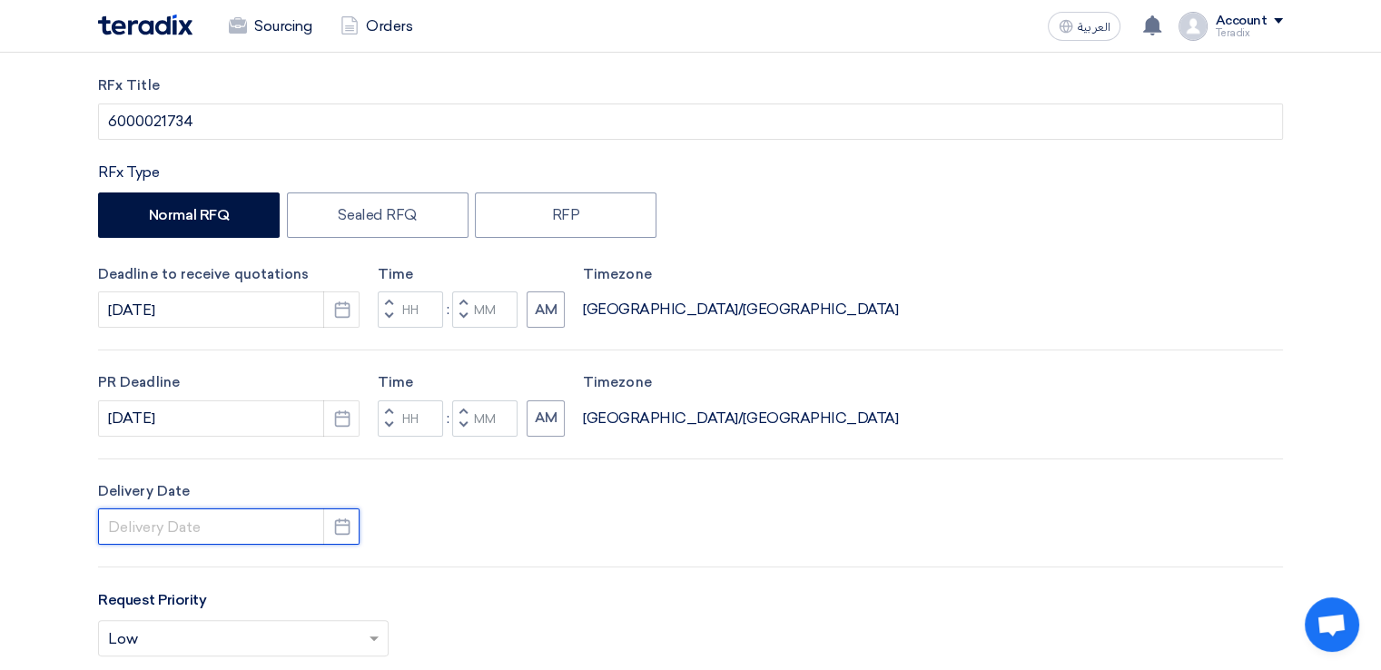
click at [198, 530] on input at bounding box center [228, 526] width 261 height 36
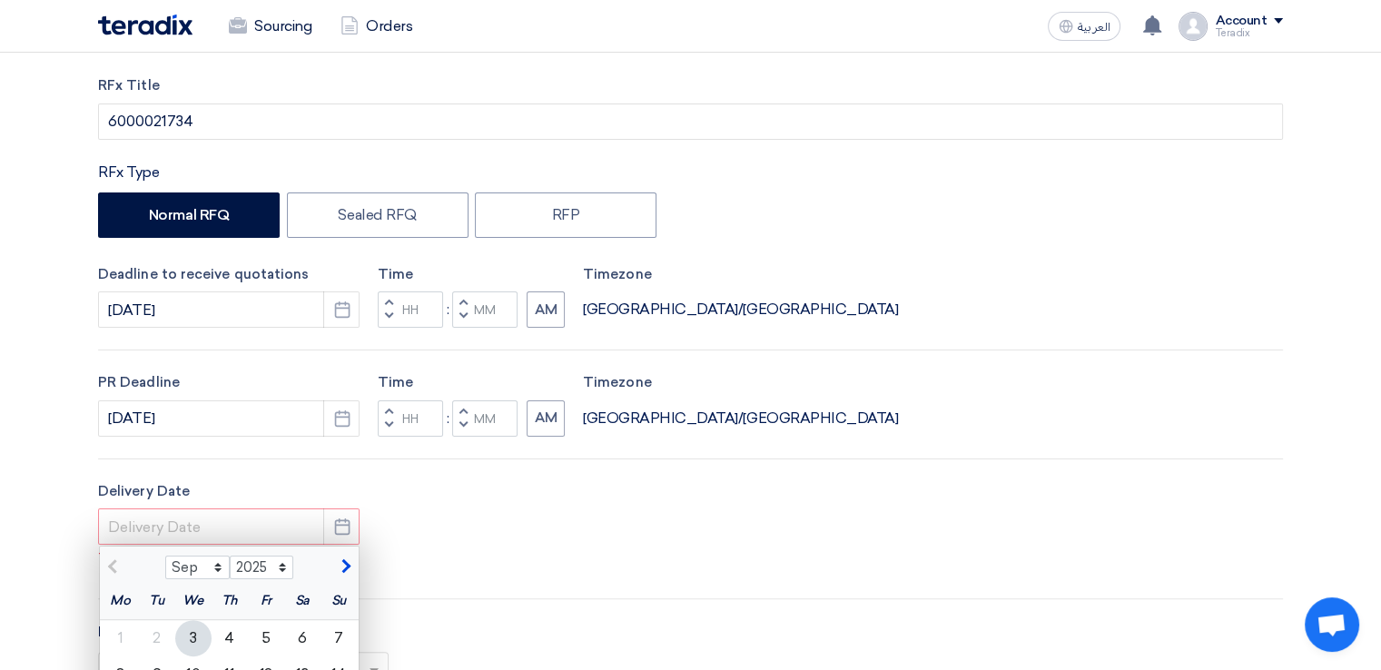
click at [196, 634] on div "3" at bounding box center [193, 638] width 36 height 36
type input "[DATE]"
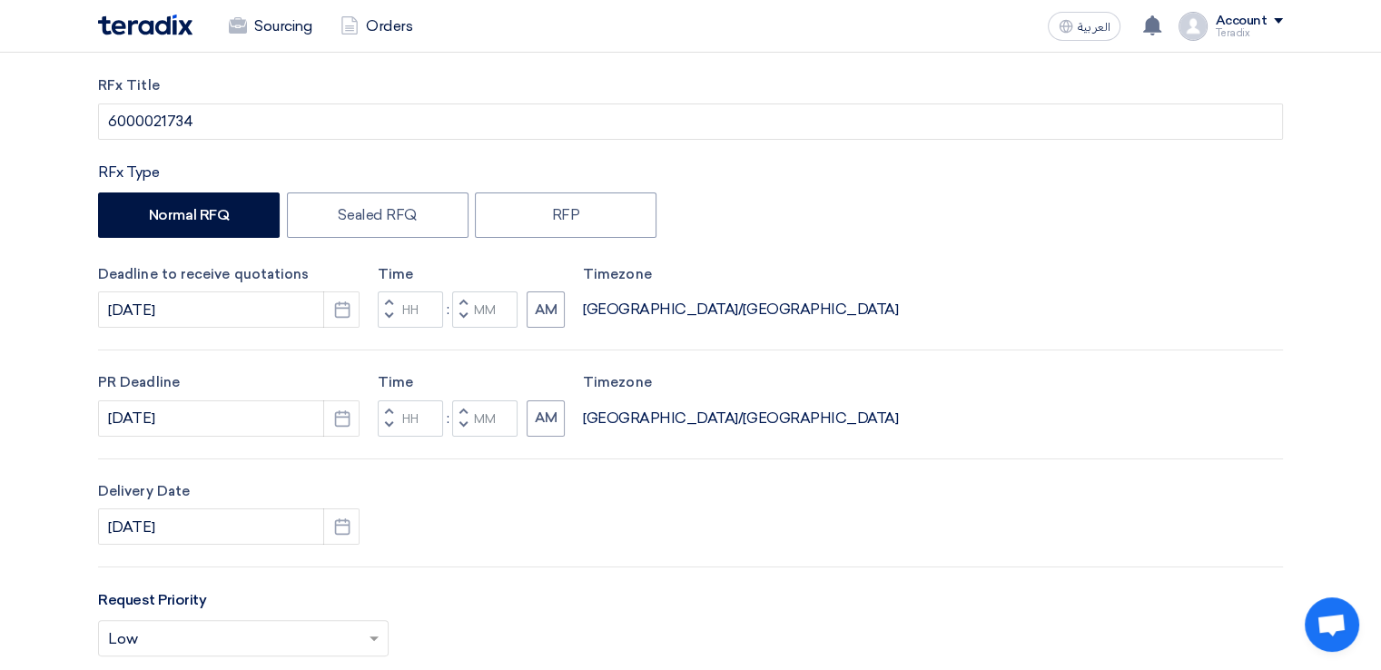
click at [462, 426] on span "button" at bounding box center [463, 424] width 6 height 11
type input "11"
type input "59"
click at [461, 324] on button "Decrement minutes" at bounding box center [463, 317] width 22 height 23
type input "11"
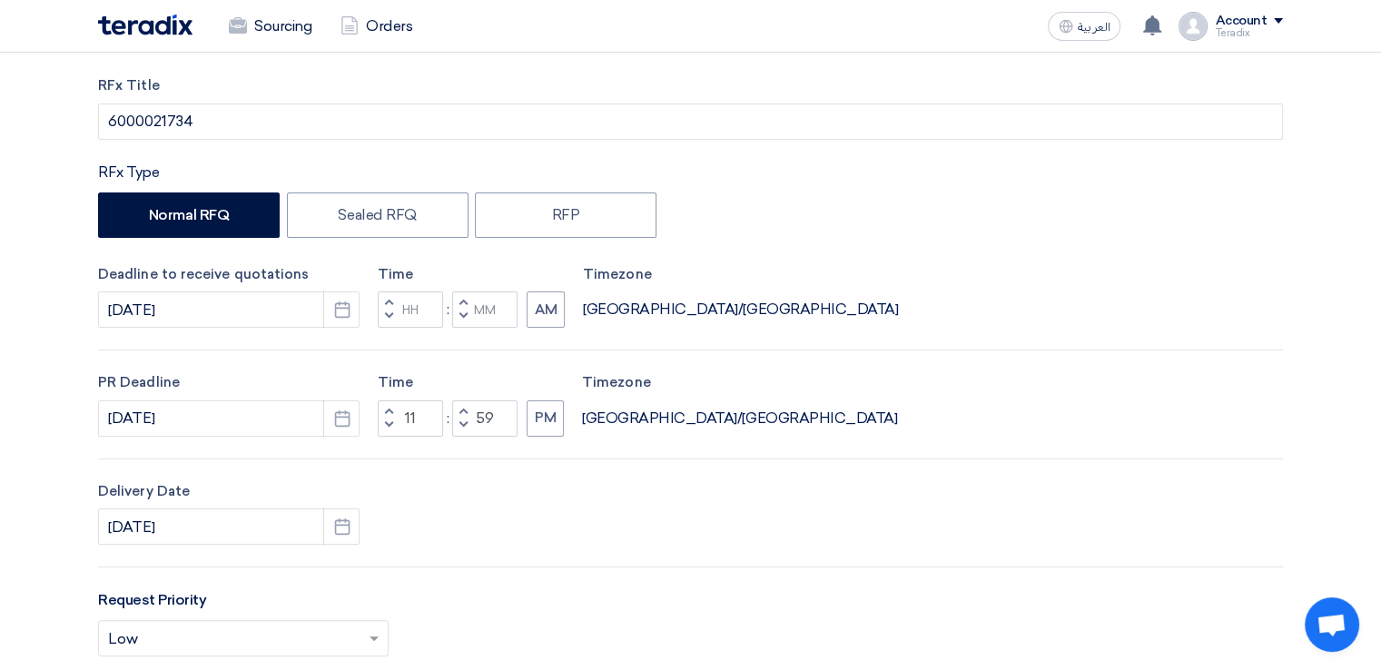
type input "59"
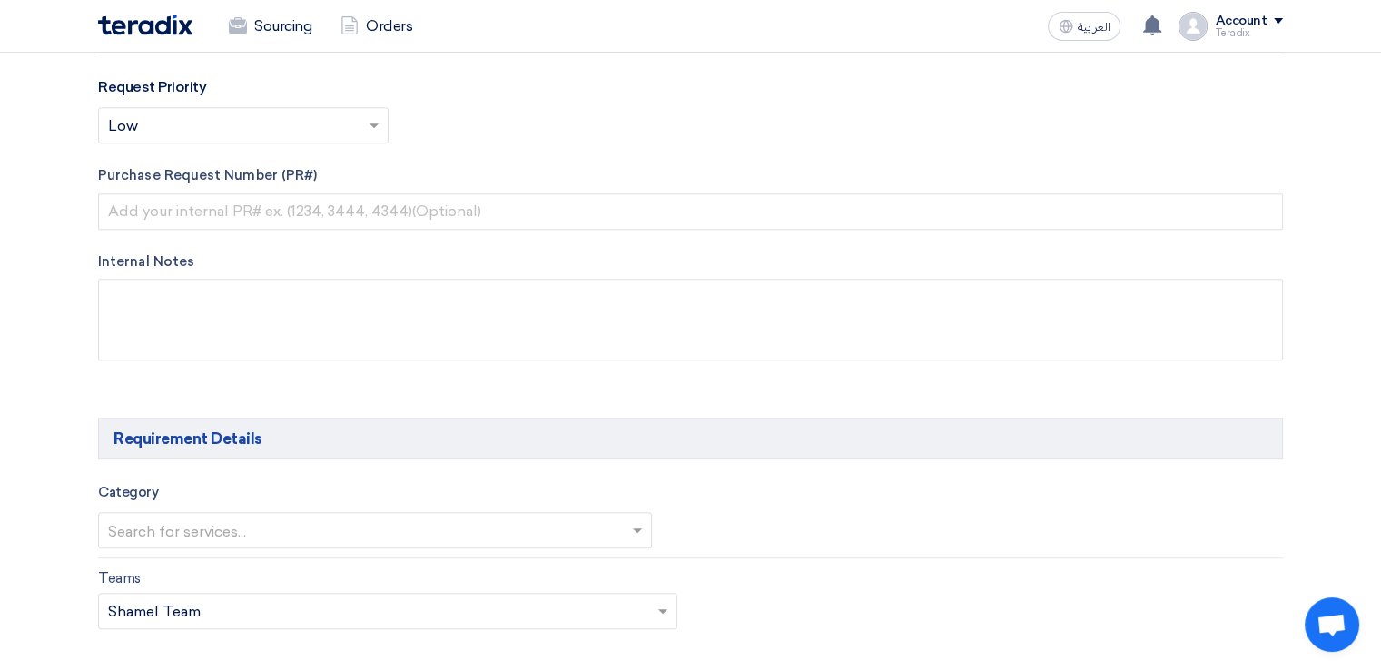
scroll to position [783, 0]
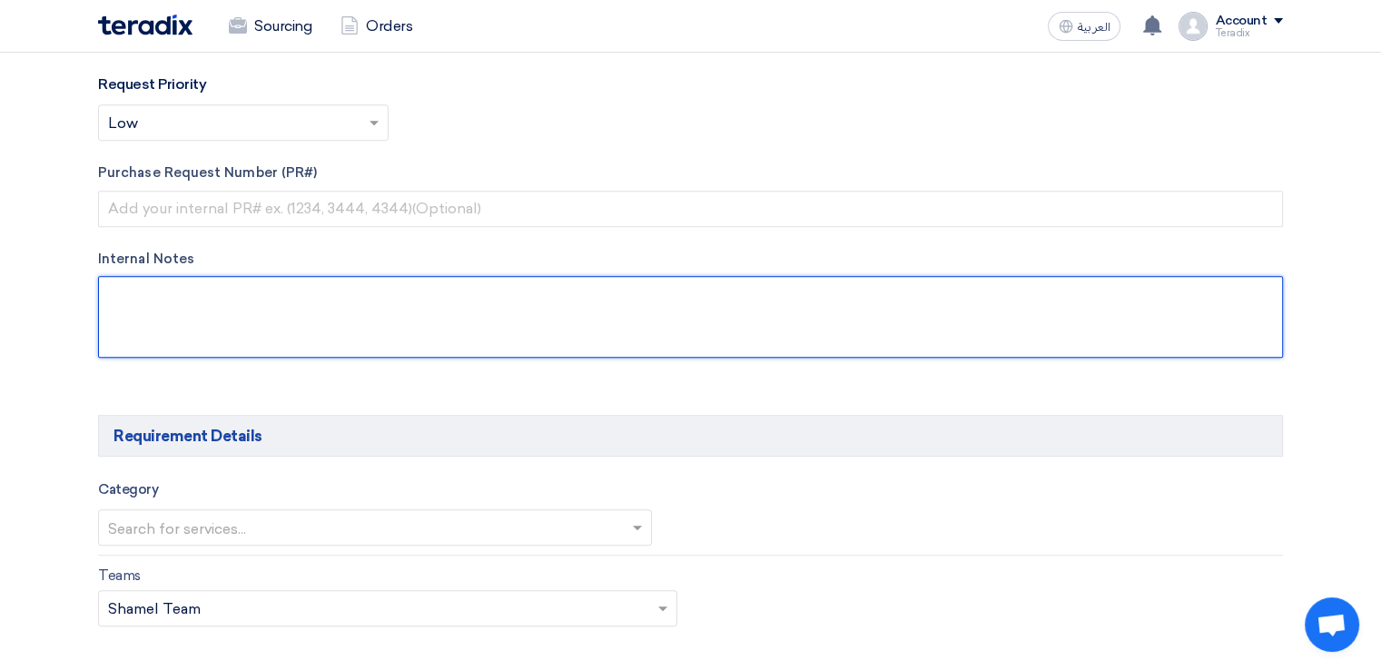
click at [392, 277] on textarea at bounding box center [690, 317] width 1185 height 82
paste textarea "[PERSON_NAME] [EMAIL_ADDRESS][DOMAIN_NAME] Arabian Pipes Company"
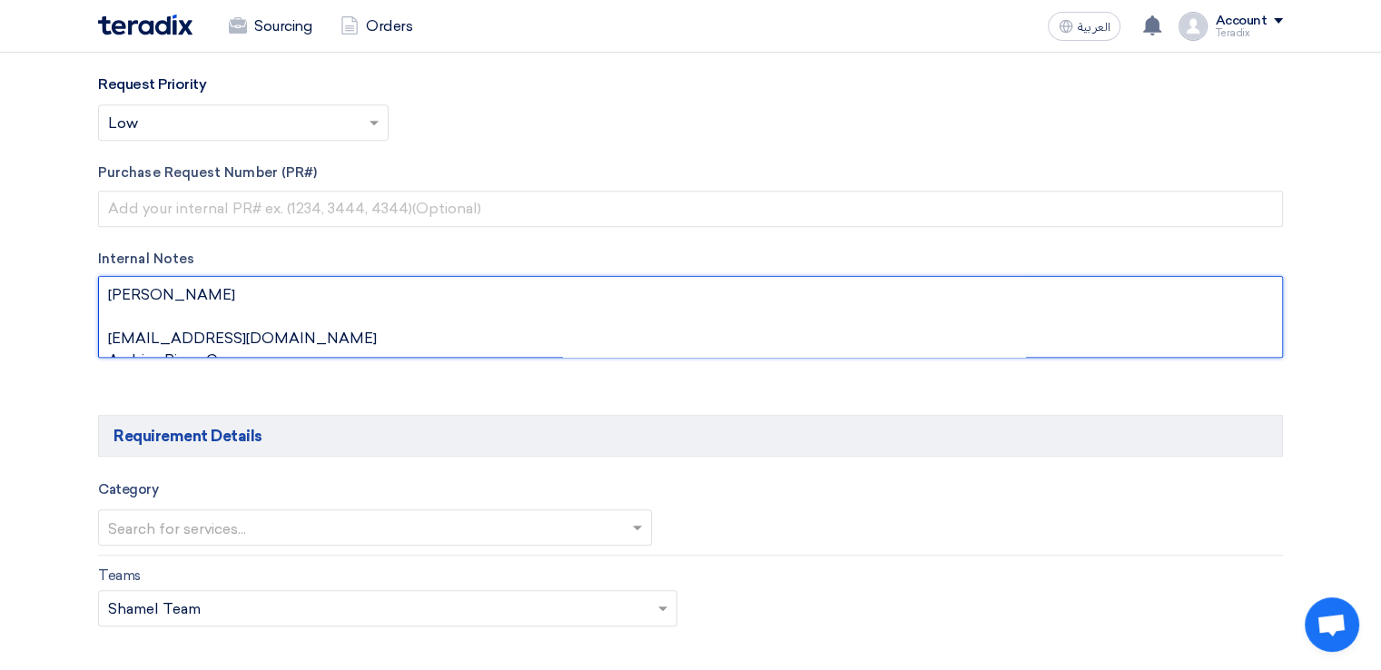
paste textarea "Purchasing Specialist"
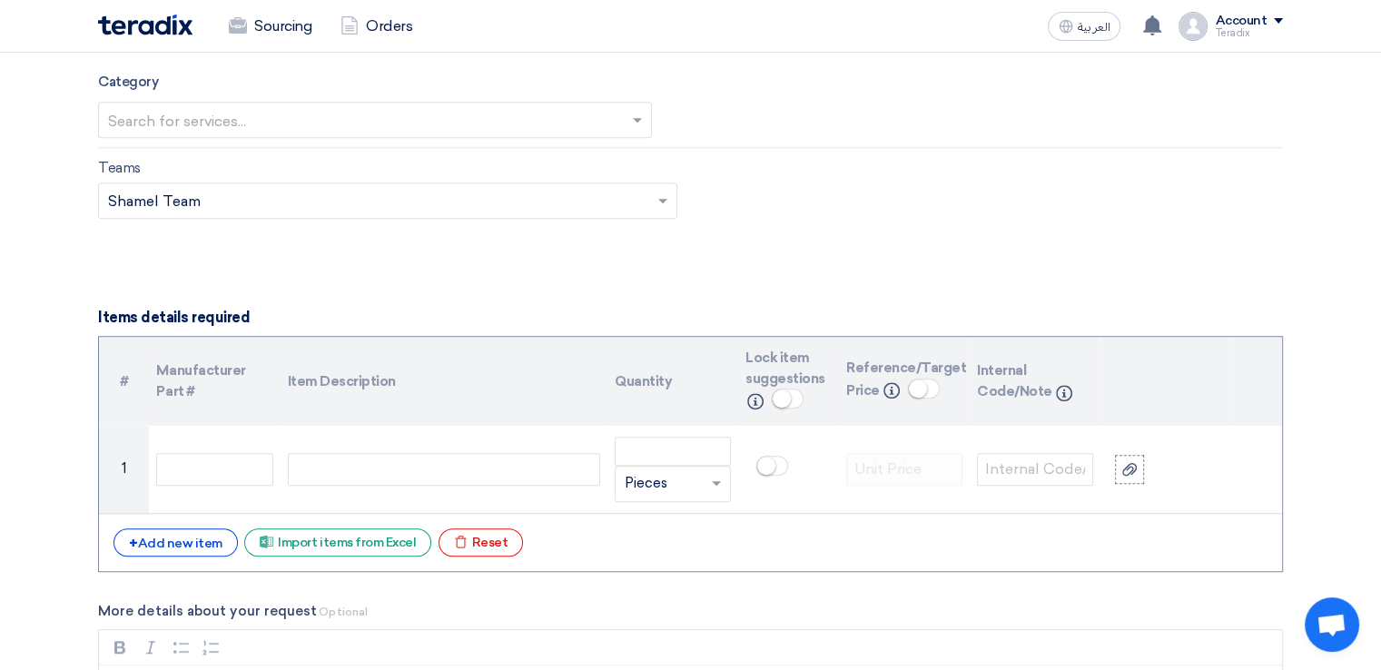
scroll to position [1193, 0]
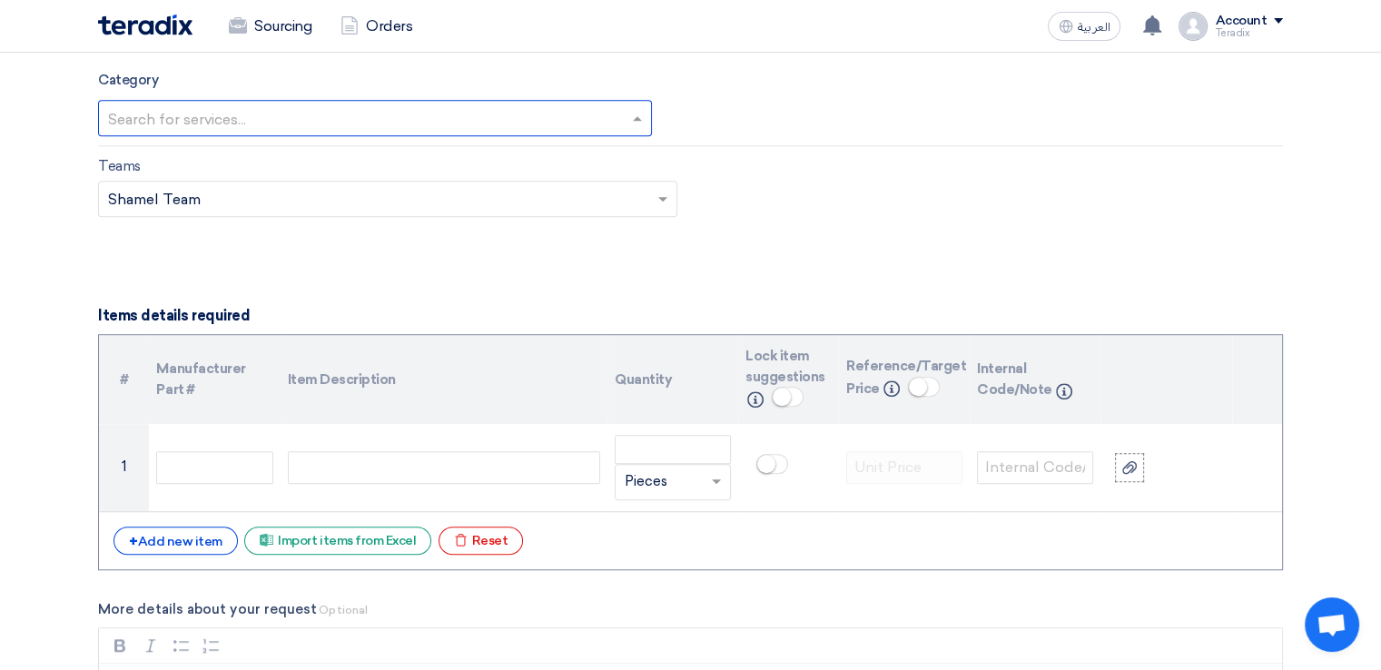
type textarea "[PERSON_NAME] Purchasing Specialist [EMAIL_ADDRESS][DOMAIN_NAME] Arabian Pipes …"
click at [516, 123] on input "text" at bounding box center [366, 119] width 516 height 30
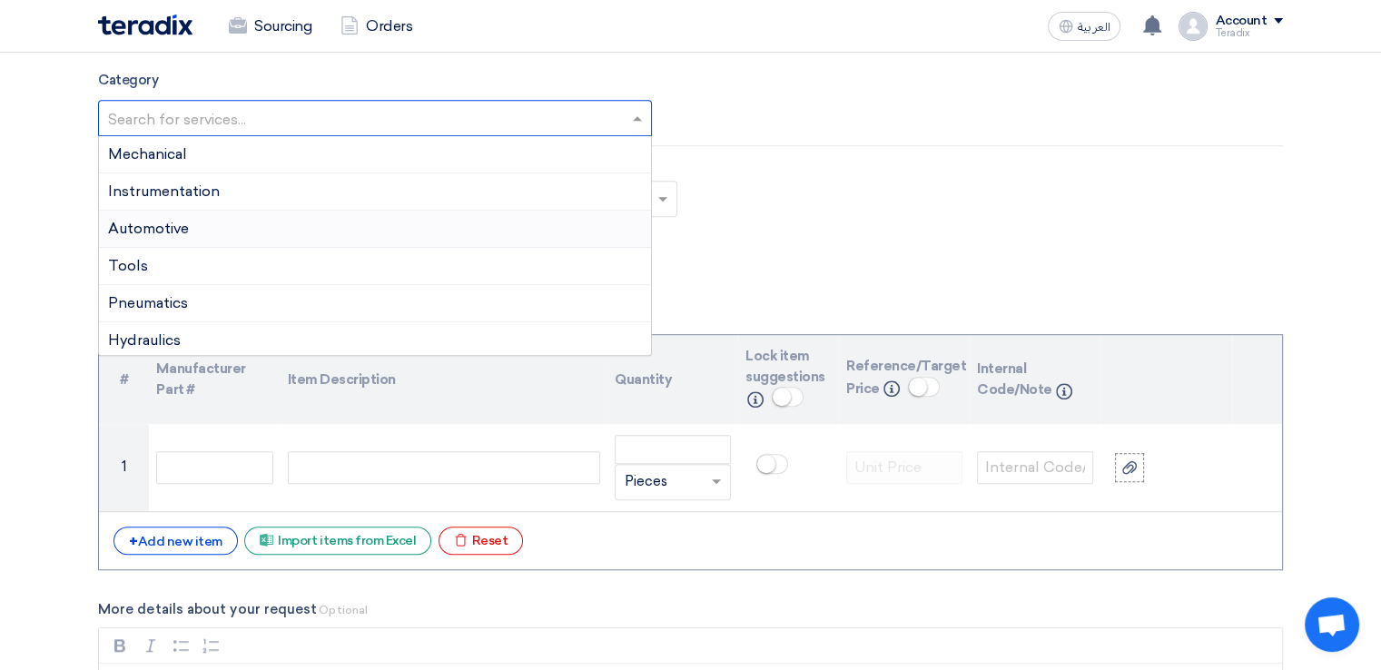
click at [509, 228] on div "Automotive" at bounding box center [375, 229] width 552 height 37
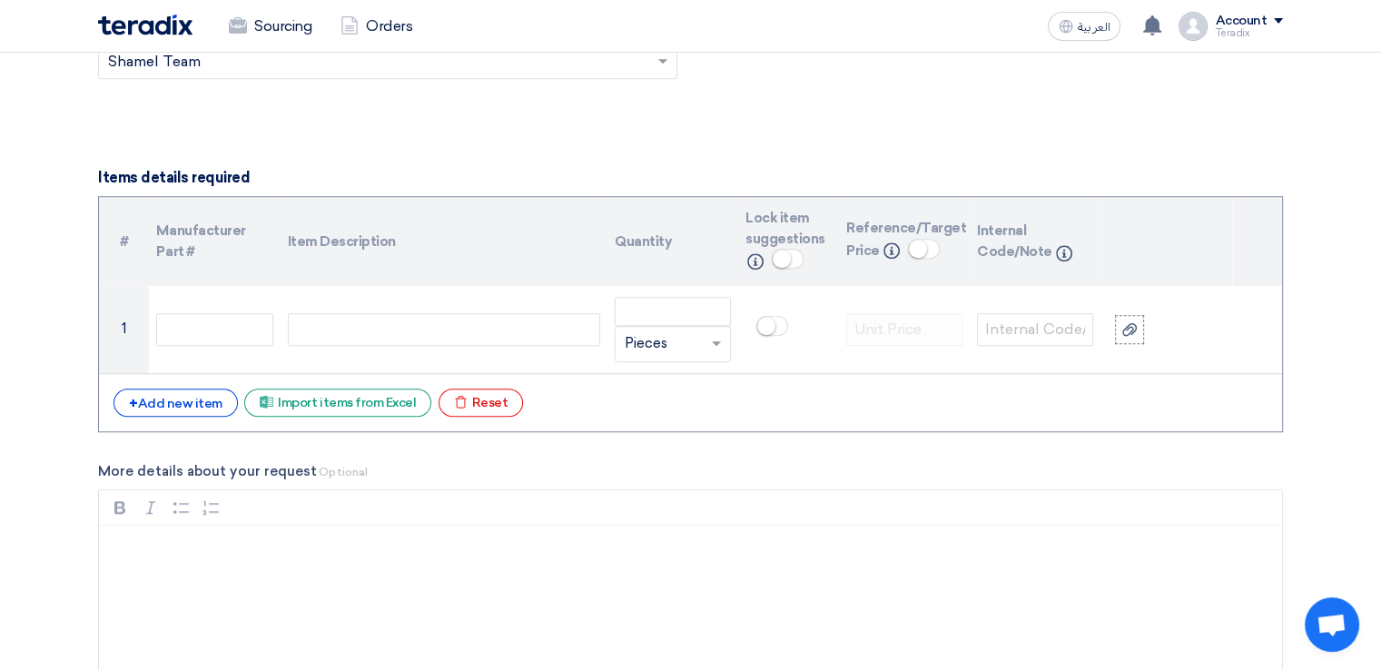
scroll to position [1348, 0]
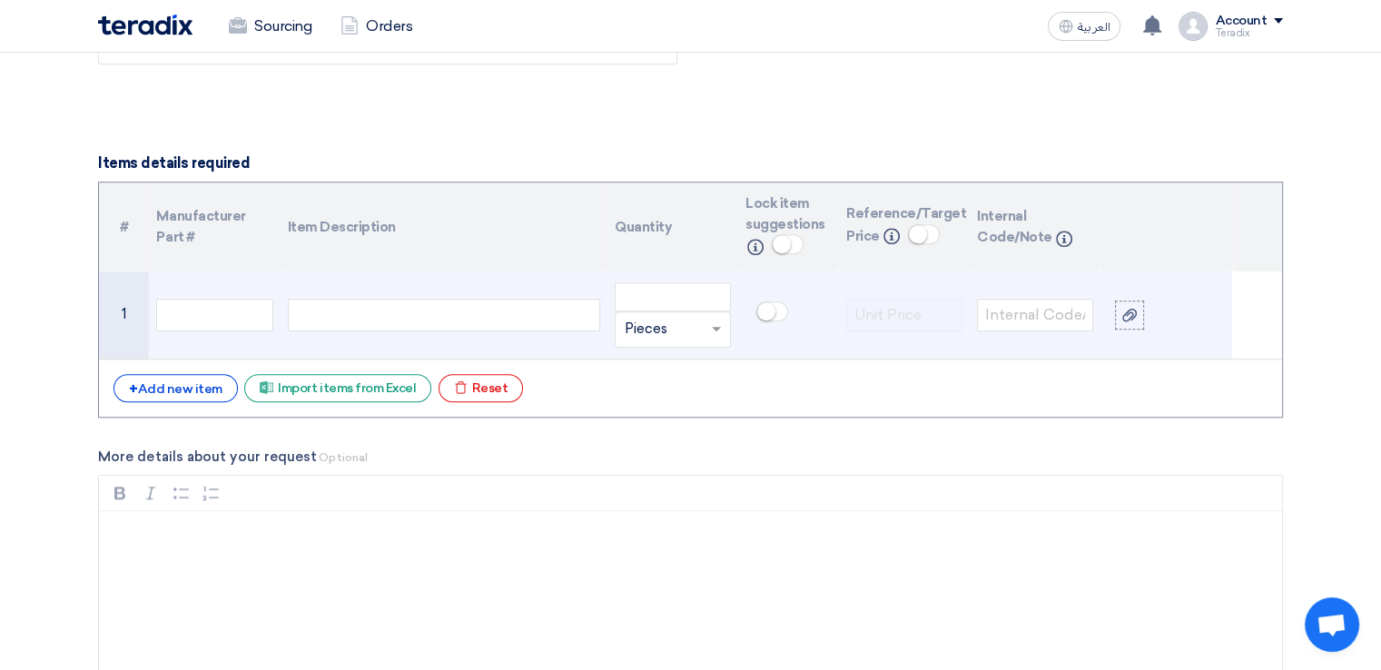
click at [480, 309] on div at bounding box center [444, 315] width 312 height 33
paste div
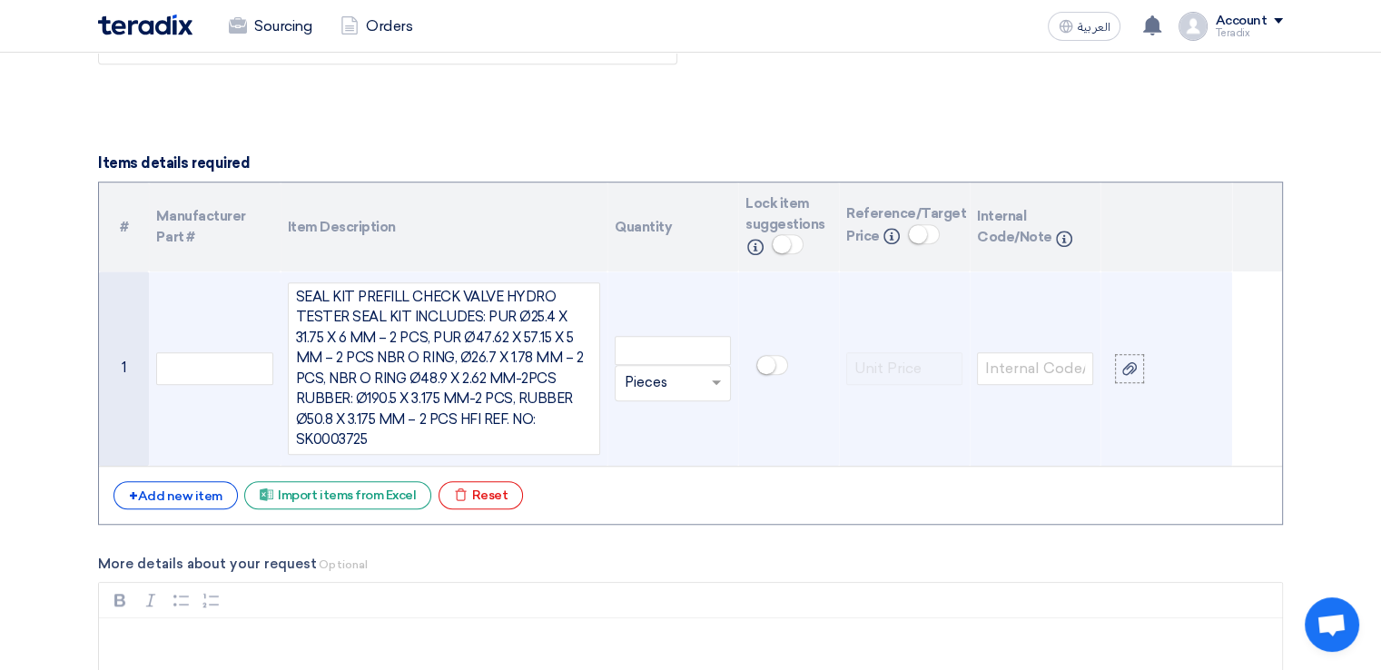
scroll to position [1333, 0]
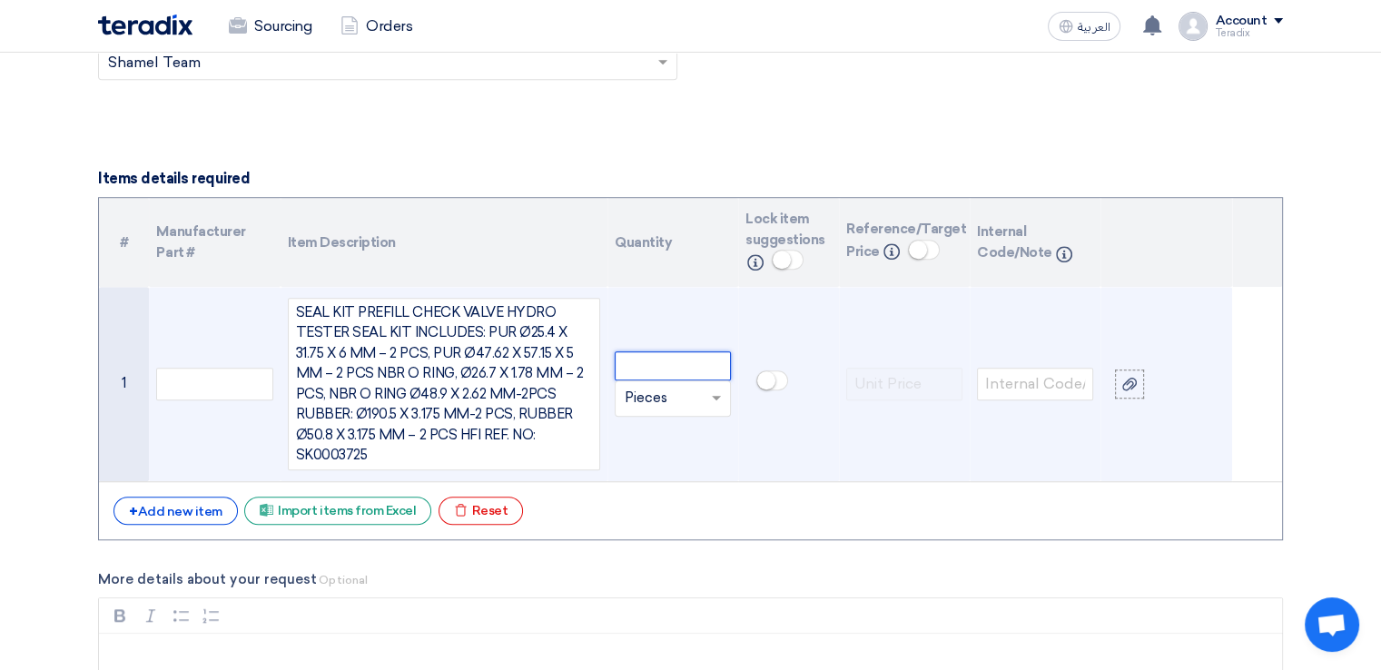
click at [673, 360] on input "number" at bounding box center [673, 365] width 116 height 29
paste input "2"
type input "2"
click at [673, 384] on input "text" at bounding box center [662, 398] width 74 height 29
paste input "PC"
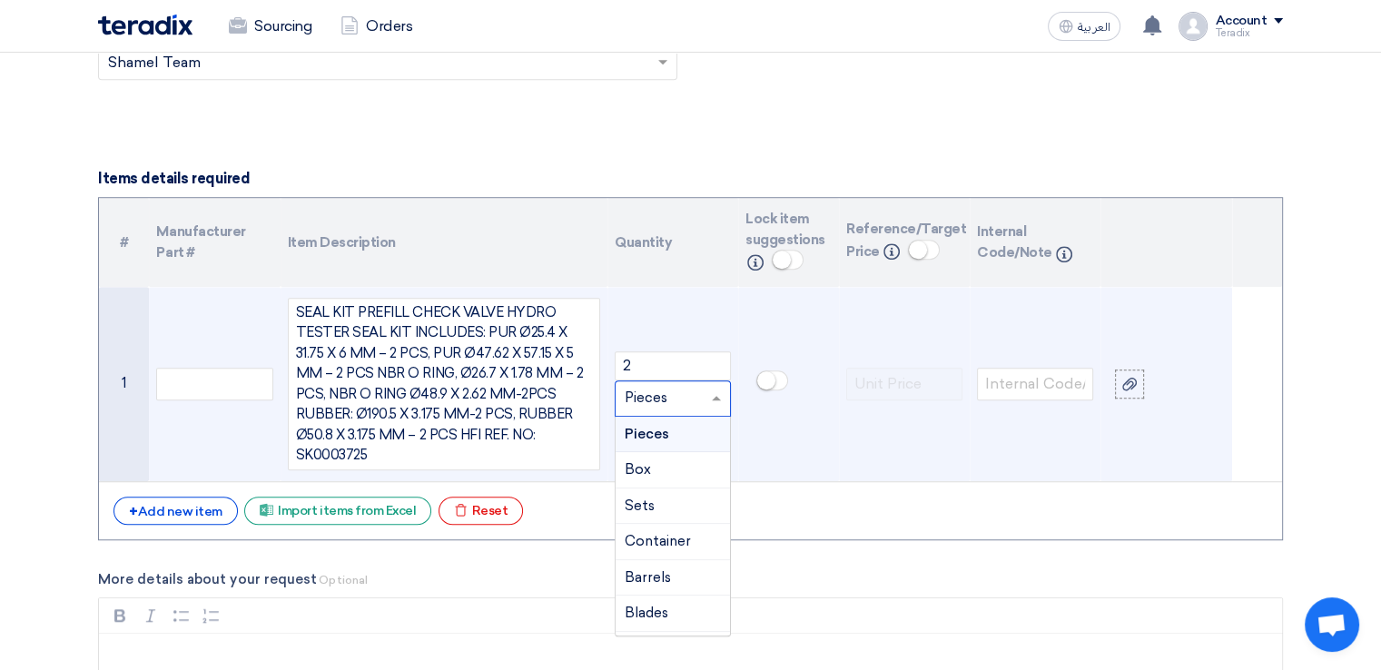
type input "PC"
click at [675, 428] on span "Add type..." at bounding box center [654, 434] width 59 height 13
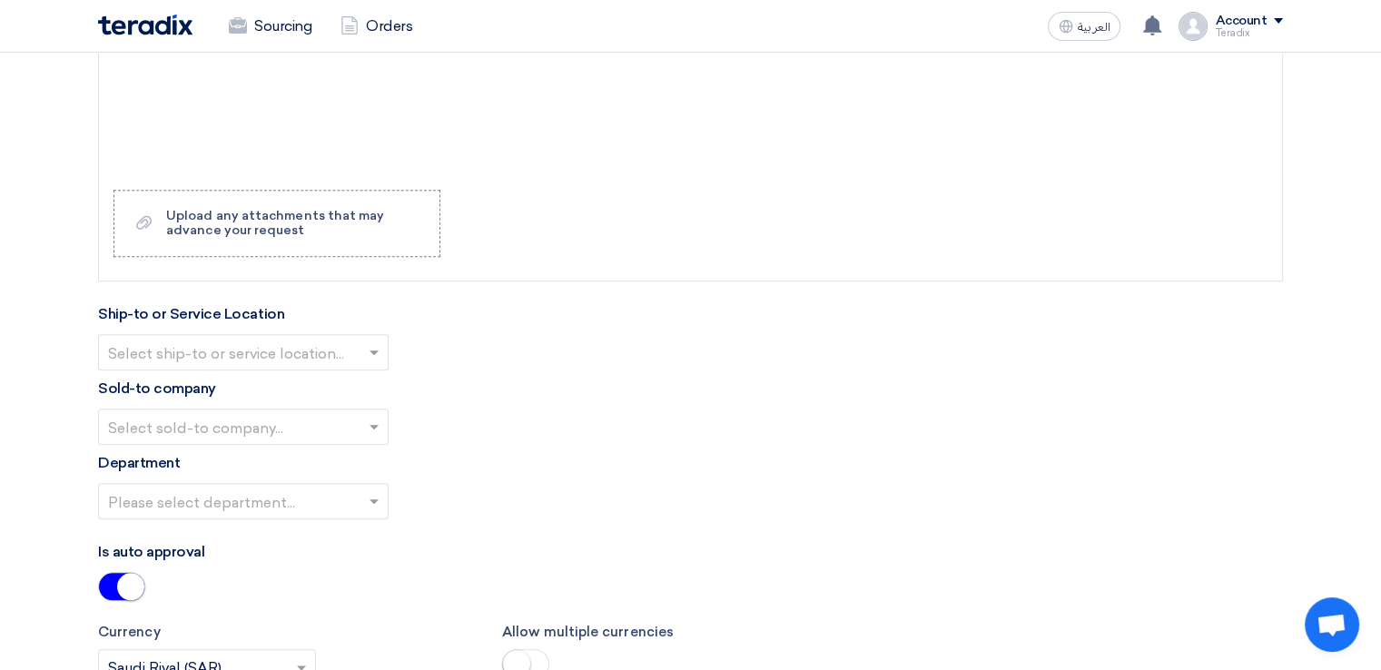
scroll to position [1953, 0]
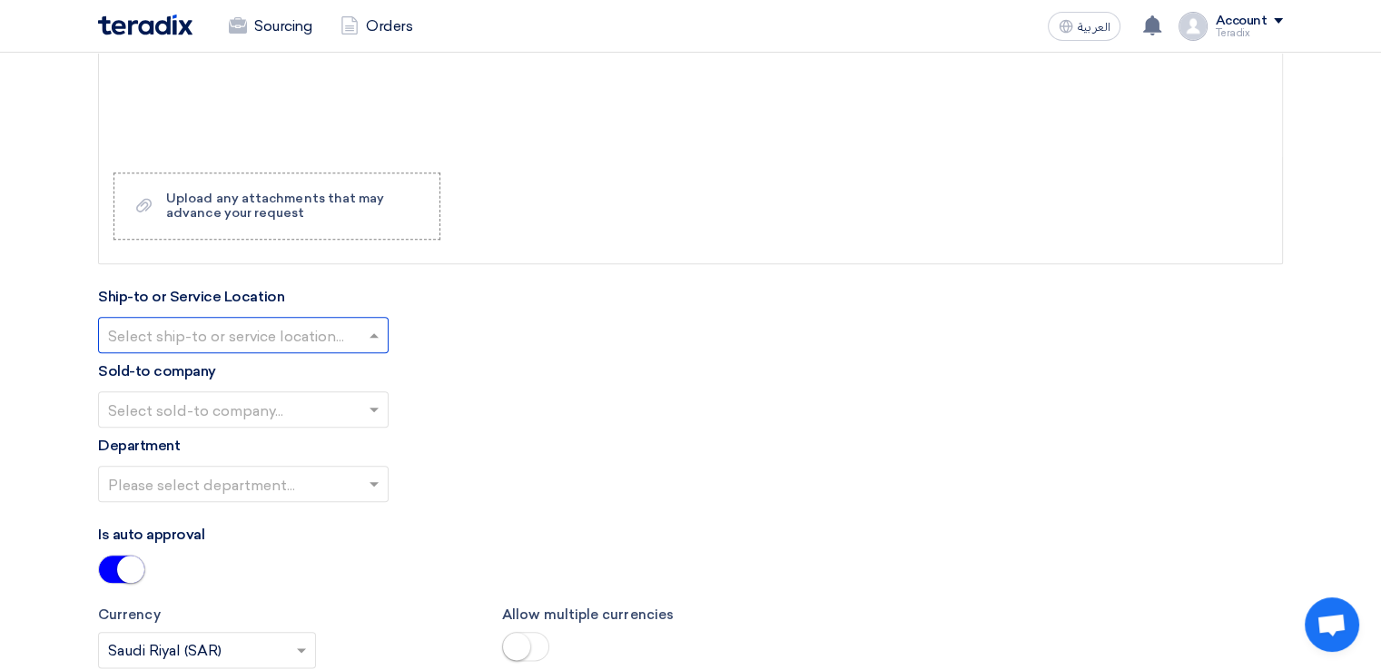
click at [313, 317] on div "Select ship-to or service location..." at bounding box center [243, 335] width 290 height 36
click at [314, 353] on div "Obeikan Digital Solutions" at bounding box center [243, 371] width 289 height 36
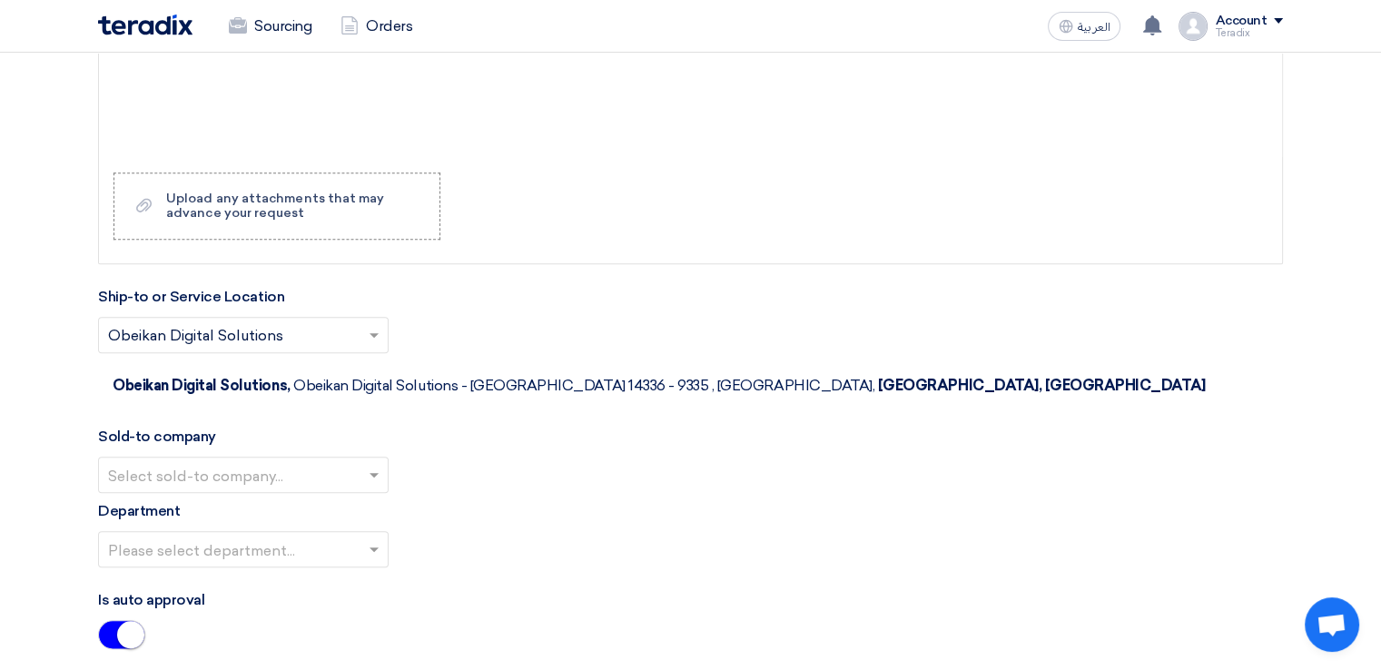
click at [317, 461] on input "text" at bounding box center [234, 476] width 252 height 30
click at [320, 502] on span "SHAMEL / Obeikan Digital Solutions" at bounding box center [234, 510] width 252 height 17
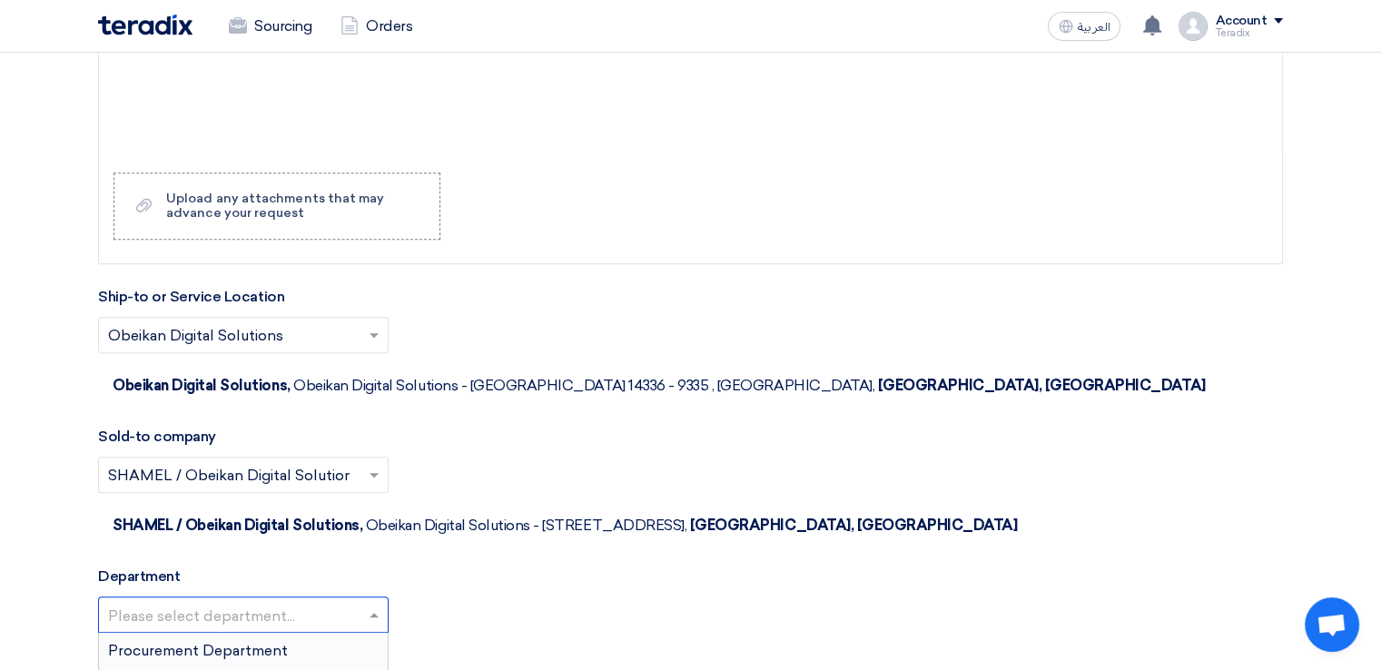
click at [320, 601] on input "text" at bounding box center [234, 616] width 252 height 30
click at [323, 633] on div "Procurement Department" at bounding box center [243, 651] width 289 height 36
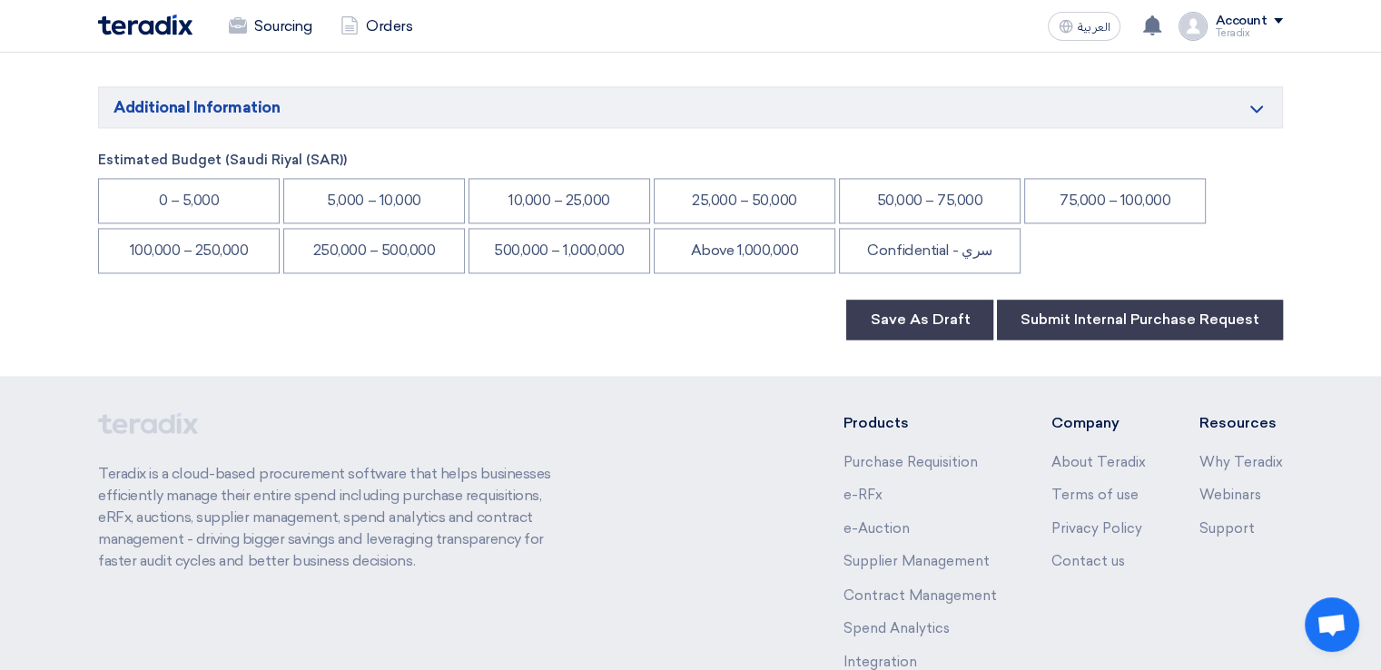
scroll to position [2876, 0]
click at [951, 228] on li "Confidential - سري" at bounding box center [930, 250] width 182 height 45
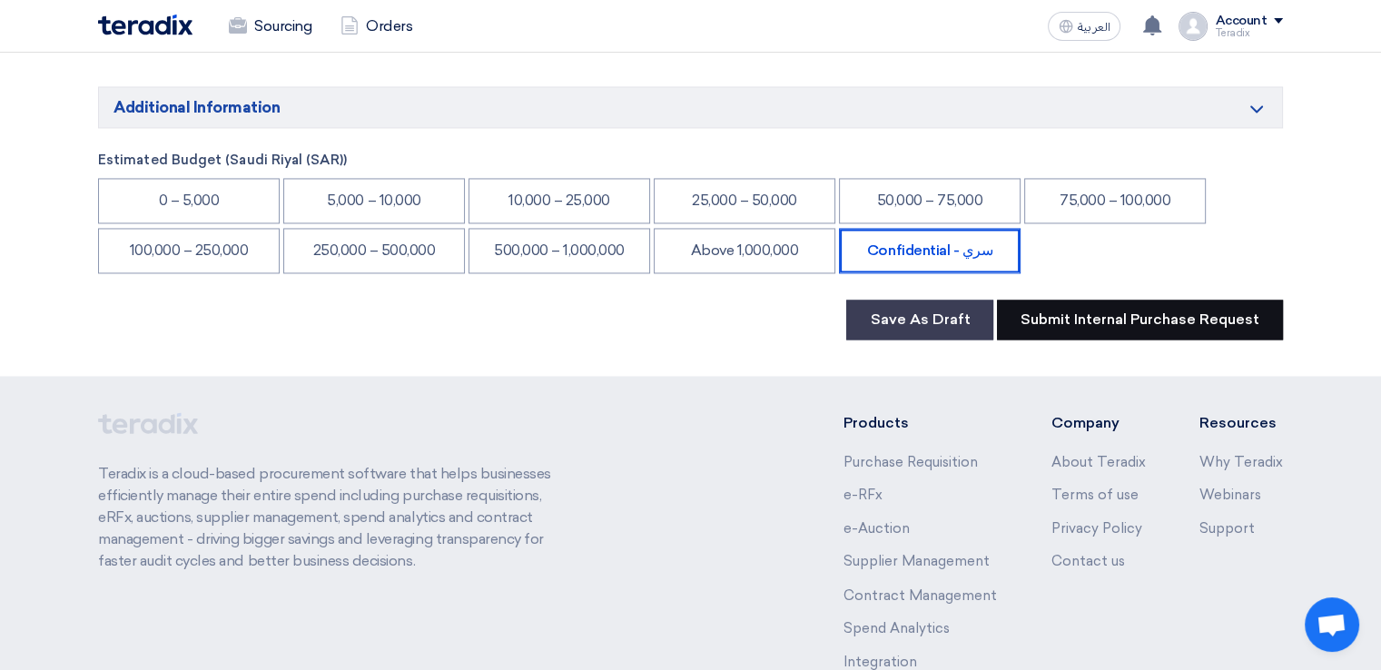
click at [1032, 300] on button "Submit Internal Purchase Request" at bounding box center [1140, 320] width 286 height 40
